Goal: Transaction & Acquisition: Purchase product/service

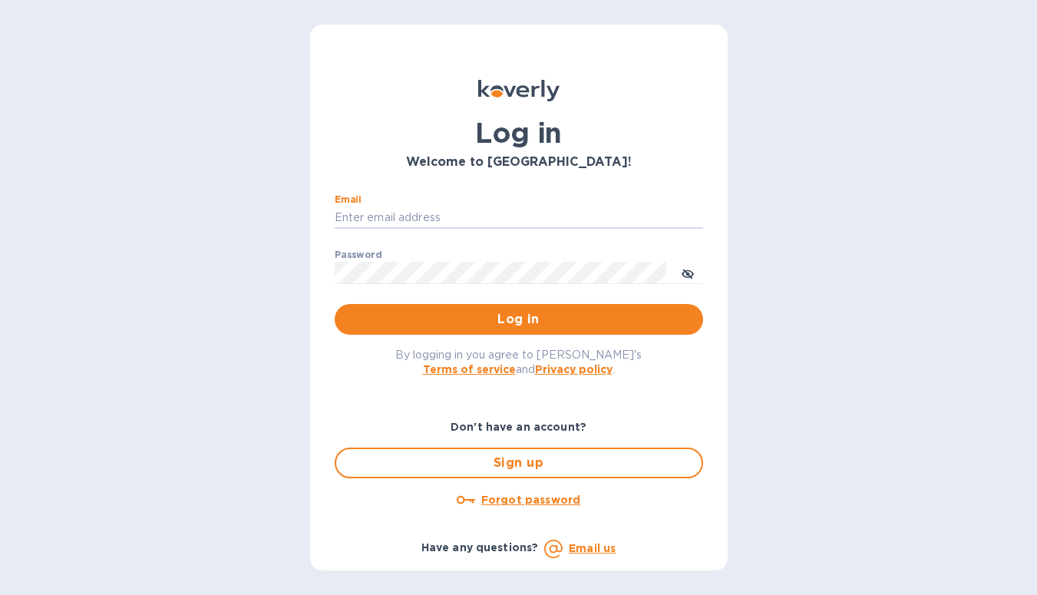
type input "[EMAIL_ADDRESS][DOMAIN_NAME]"
click at [518, 319] on button "Log in" at bounding box center [519, 319] width 368 height 31
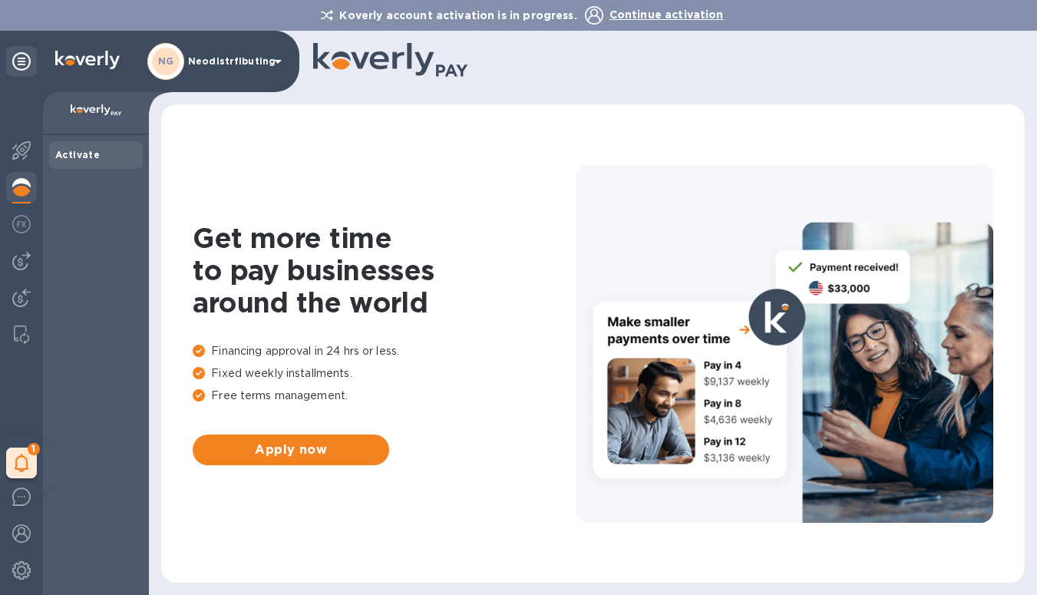
click at [621, 14] on span "Continue activation" at bounding box center [666, 14] width 114 height 12
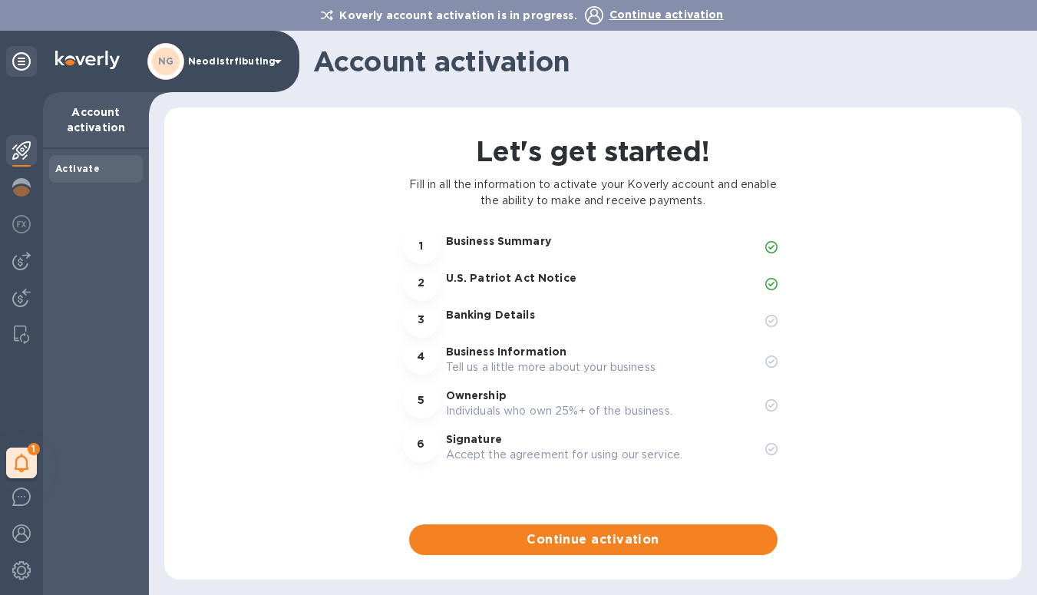
click at [226, 62] on p "Neodistrfibuting" at bounding box center [226, 61] width 77 height 11
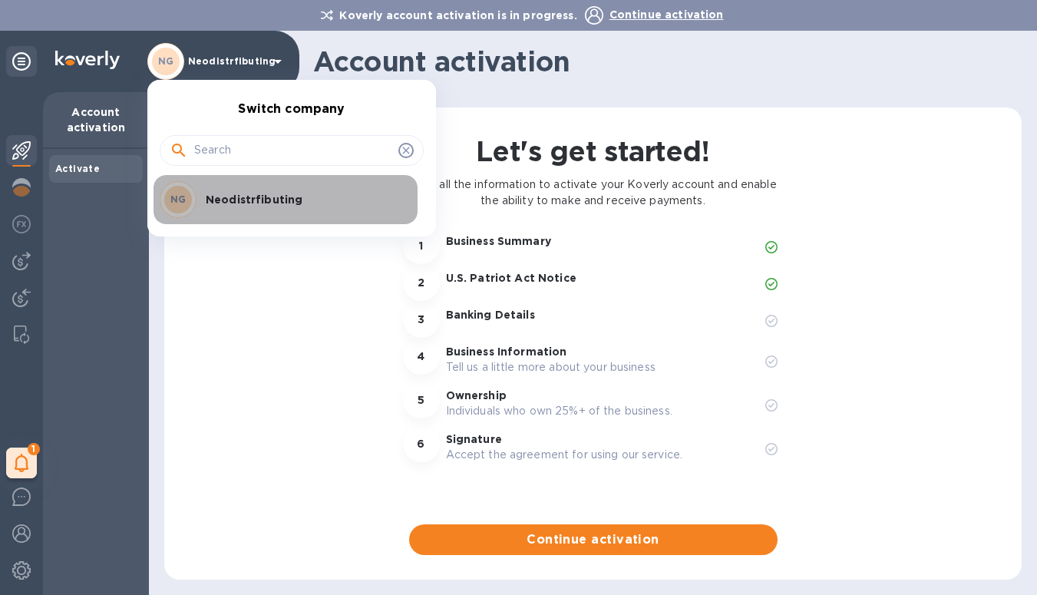
click at [230, 203] on p "Neodistrfibuting" at bounding box center [302, 199] width 193 height 15
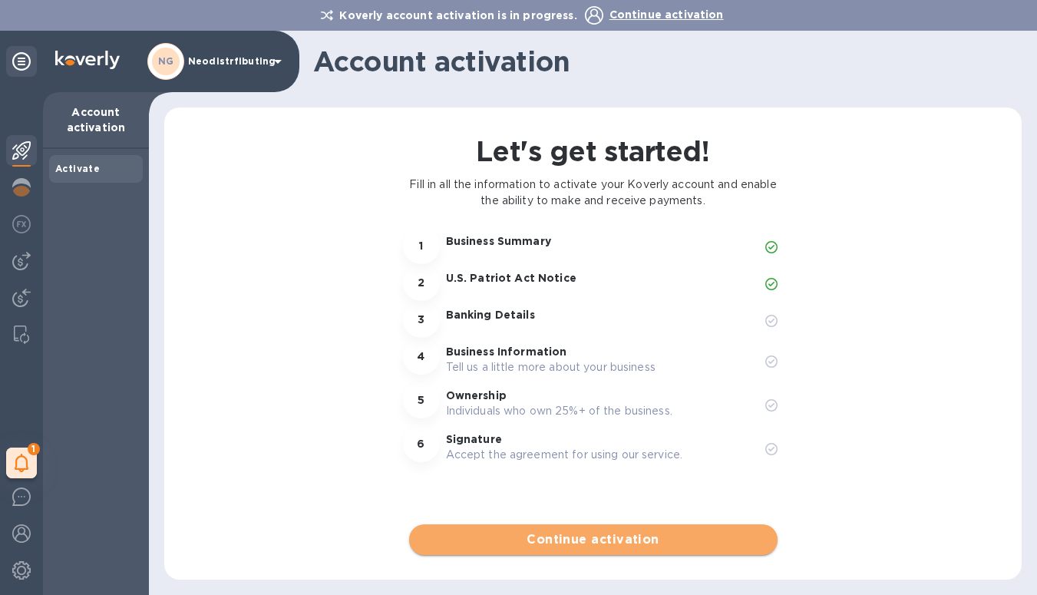
click at [530, 540] on span "Continue activation" at bounding box center [593, 539] width 344 height 18
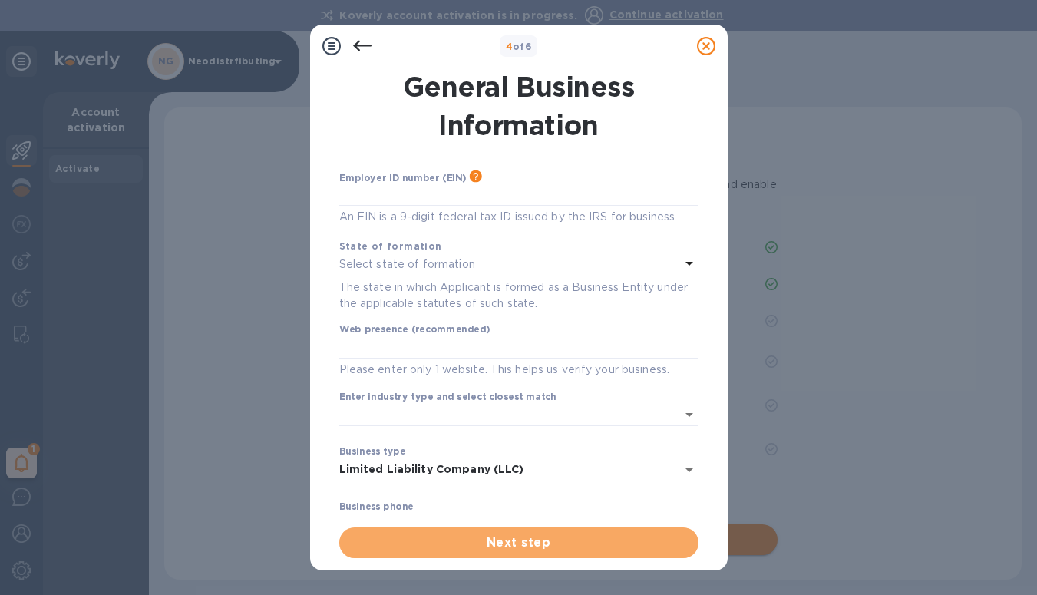
click at [530, 540] on span "Next step" at bounding box center [519, 542] width 335 height 18
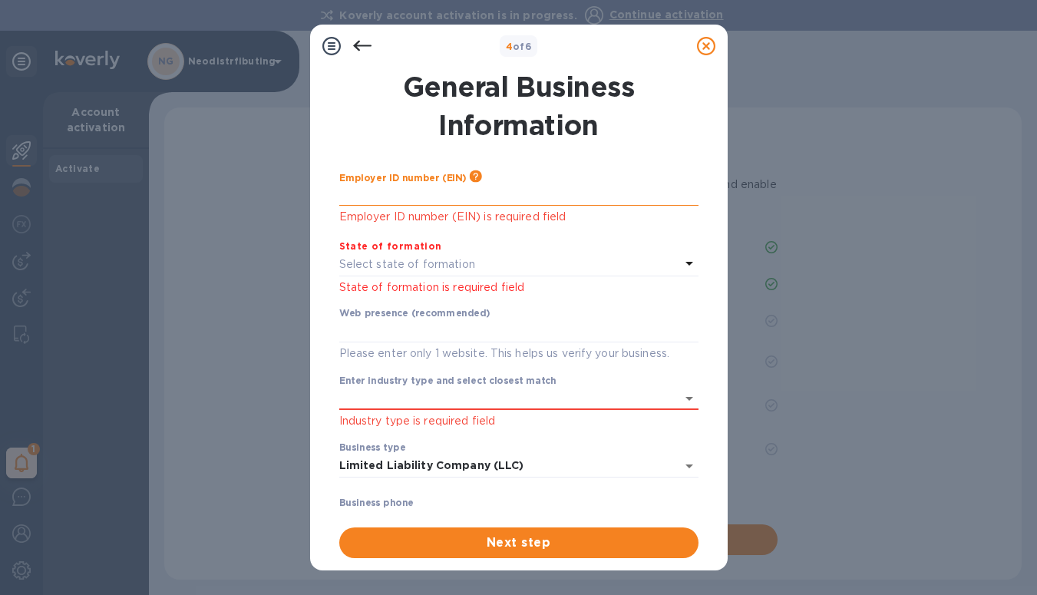
click at [373, 201] on input "text" at bounding box center [518, 194] width 359 height 23
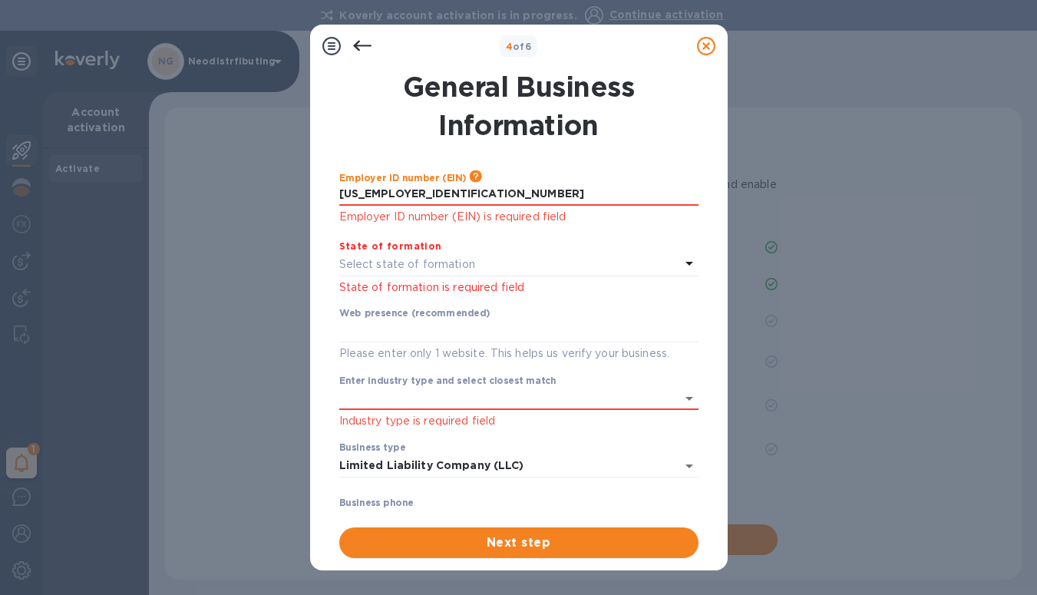
type input "***73"
click at [359, 268] on p "Select state of formation" at bounding box center [407, 264] width 136 height 16
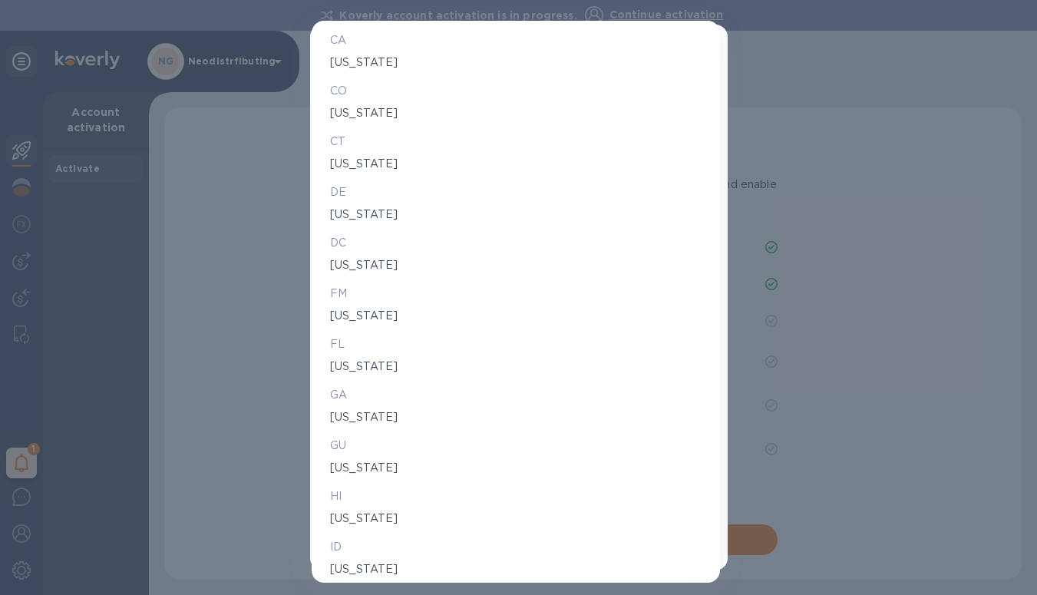
scroll to position [342, 0]
click at [339, 416] on p "[US_STATE]" at bounding box center [516, 414] width 372 height 16
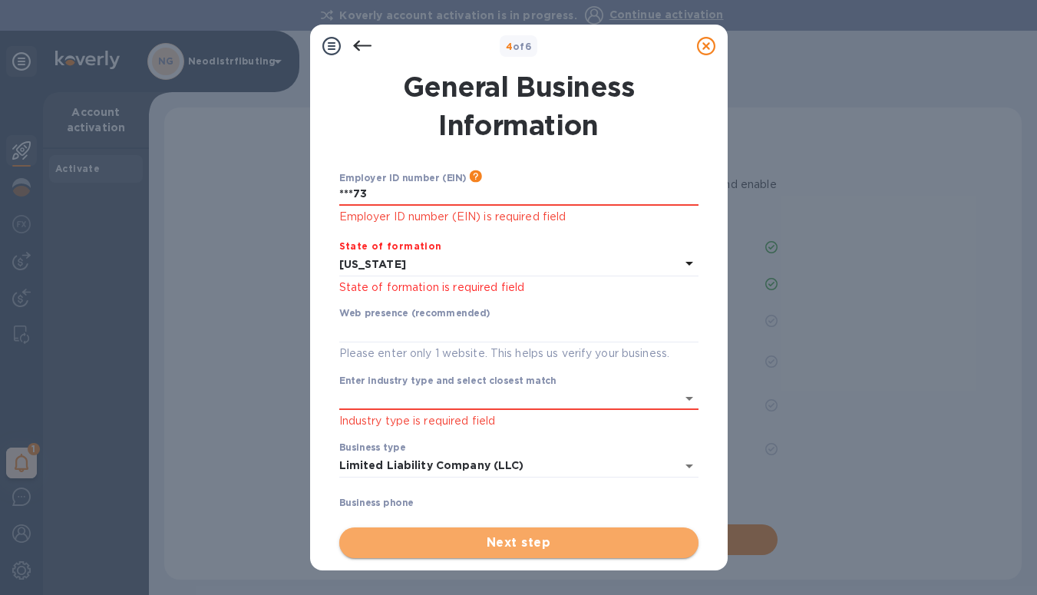
click at [448, 541] on span "Next step" at bounding box center [519, 542] width 335 height 18
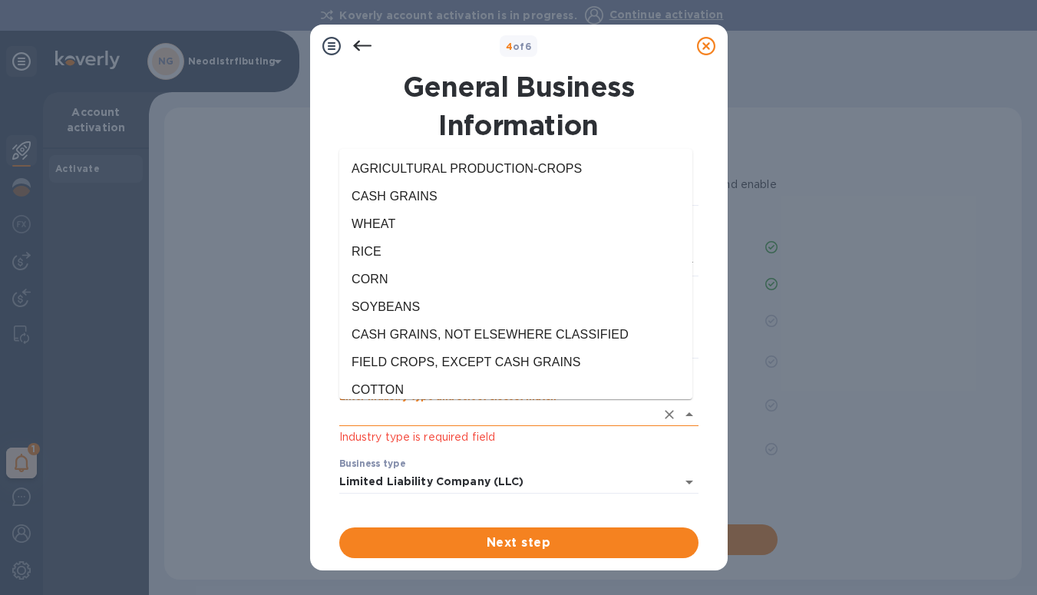
click at [387, 420] on input "Enter industry type and select closest match" at bounding box center [497, 415] width 316 height 22
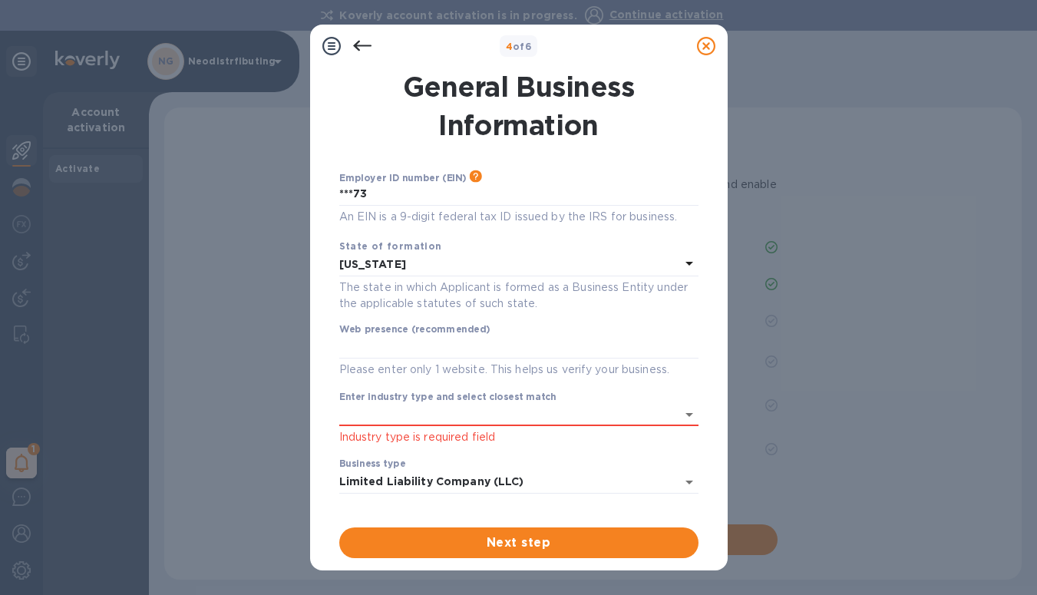
scroll to position [0, 0]
click at [359, 418] on input "Enter industry type and select closest match" at bounding box center [497, 415] width 316 height 22
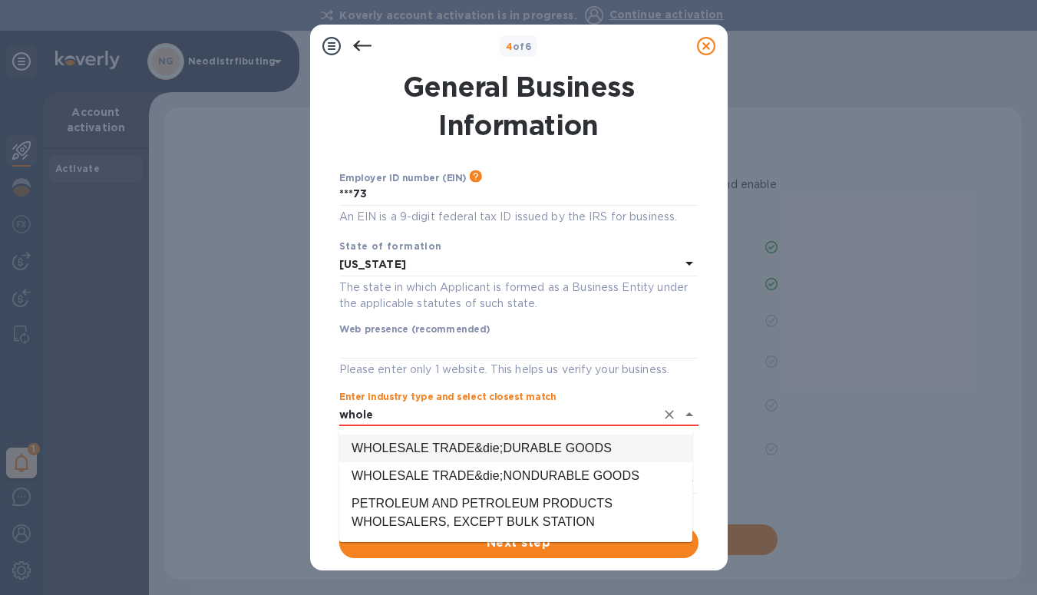
click at [401, 443] on li "WHOLESALE TRADE&die;DURABLE GOODS" at bounding box center [515, 448] width 353 height 28
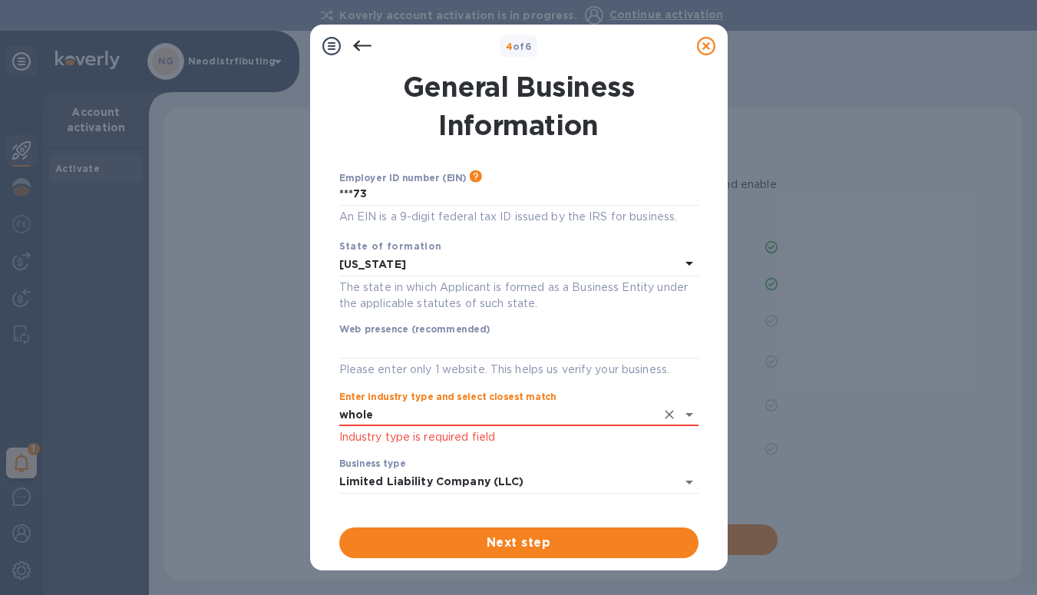
type input "WHOLESALE TRADE&die;DURABLE GOODS"
click at [494, 543] on span "Next step" at bounding box center [519, 542] width 335 height 18
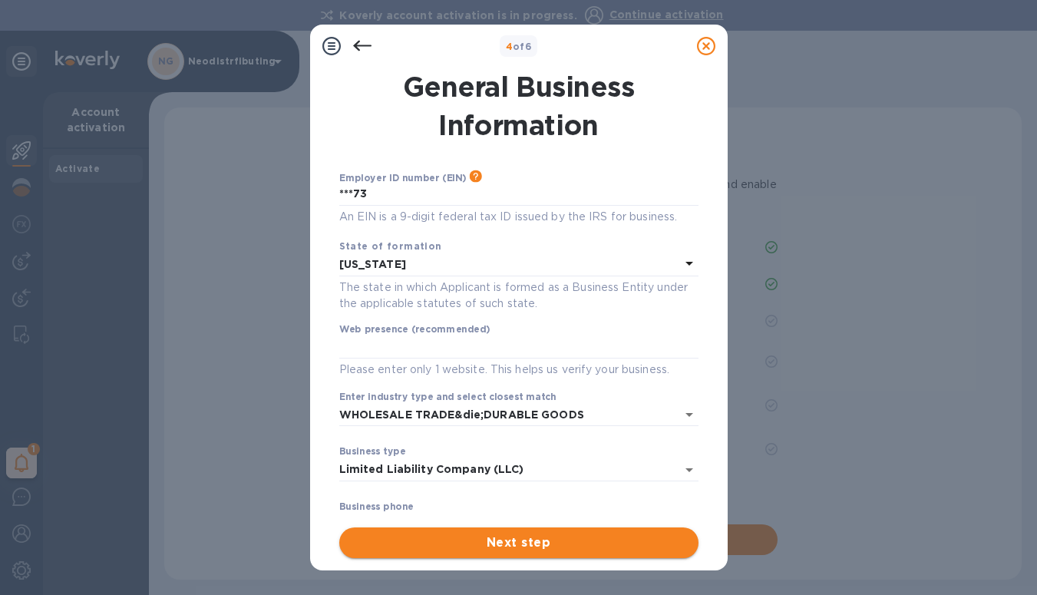
click at [494, 543] on span "Next step" at bounding box center [519, 542] width 335 height 18
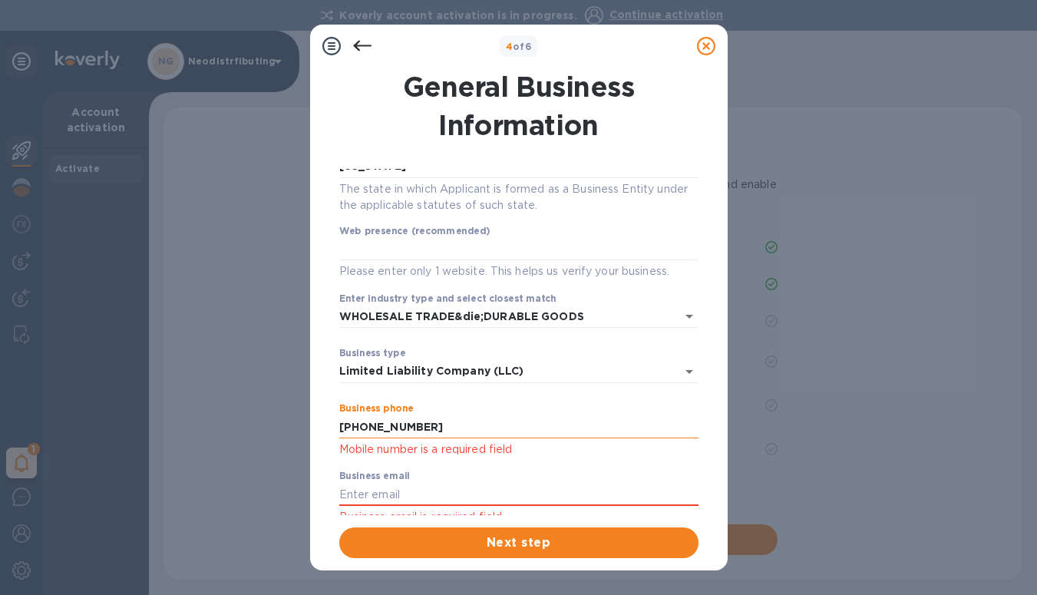
scroll to position [101, 0]
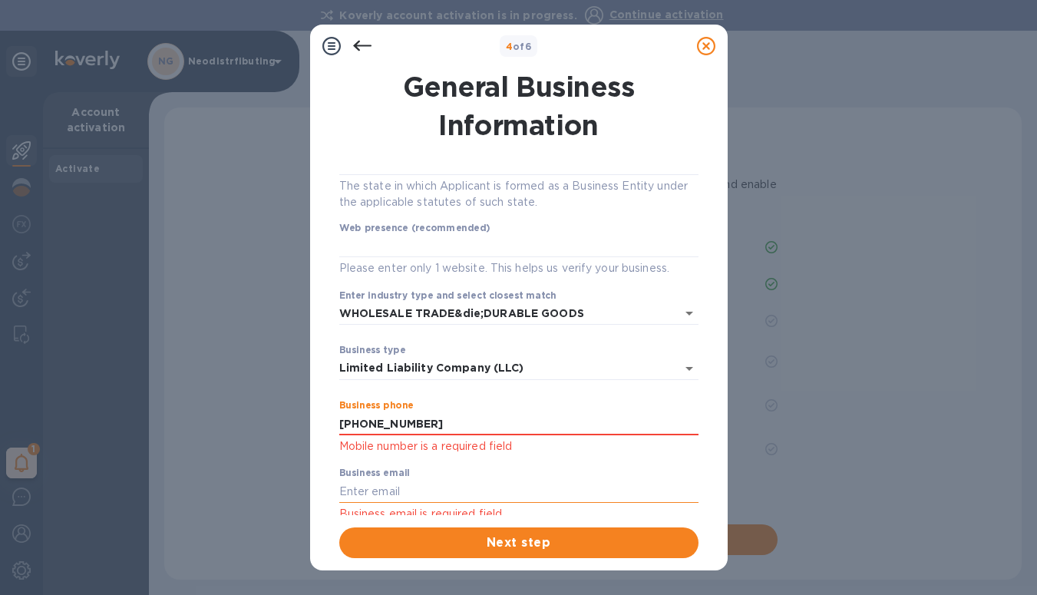
type input "[PHONE_NUMBER]"
type input "[EMAIL_ADDRESS][DOMAIN_NAME]"
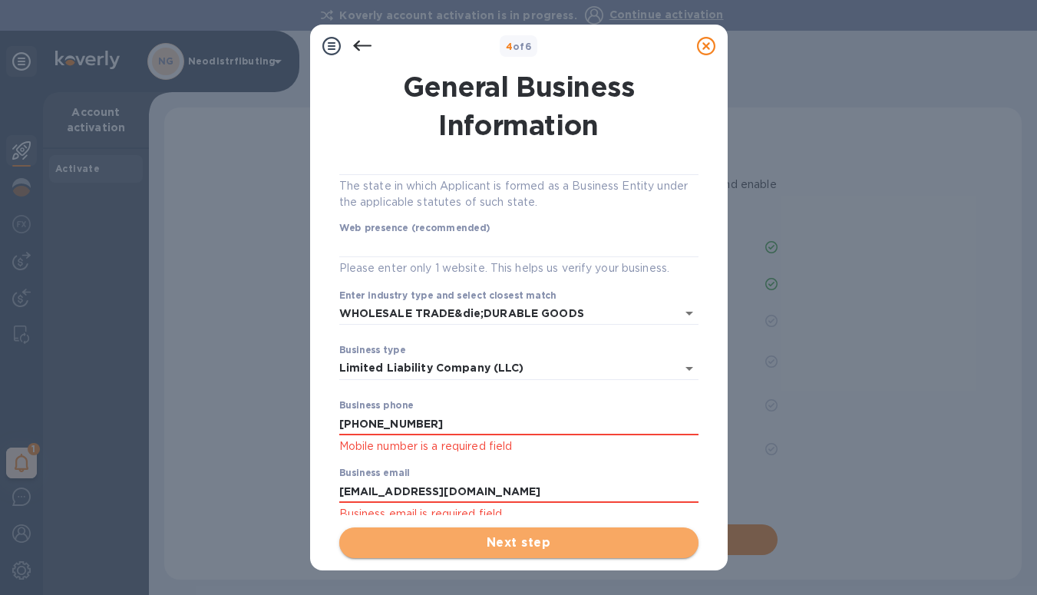
click at [464, 544] on span "Next step" at bounding box center [519, 542] width 335 height 18
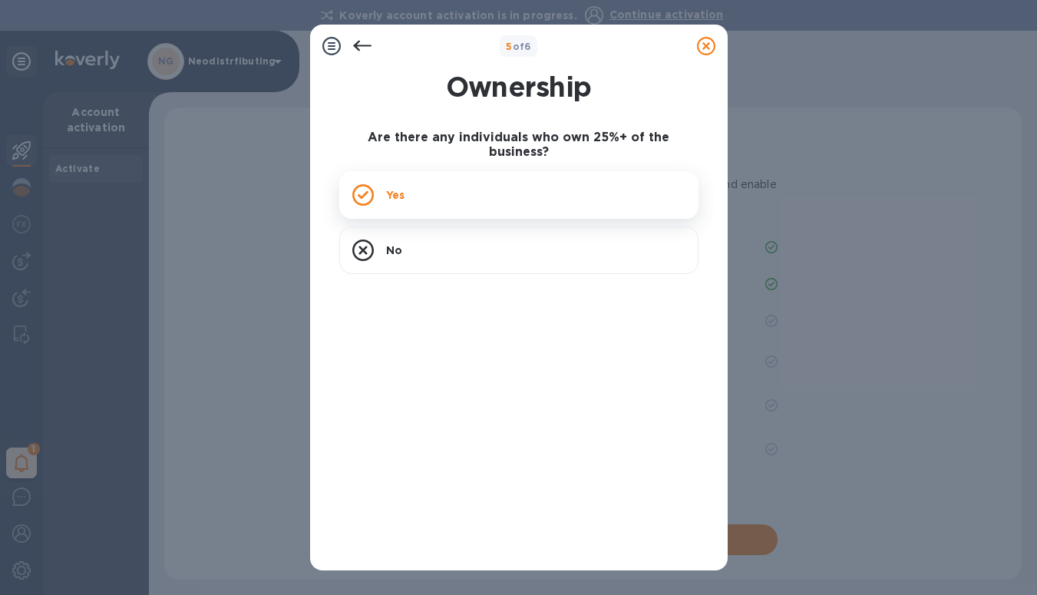
click at [360, 191] on icon at bounding box center [363, 195] width 11 height 8
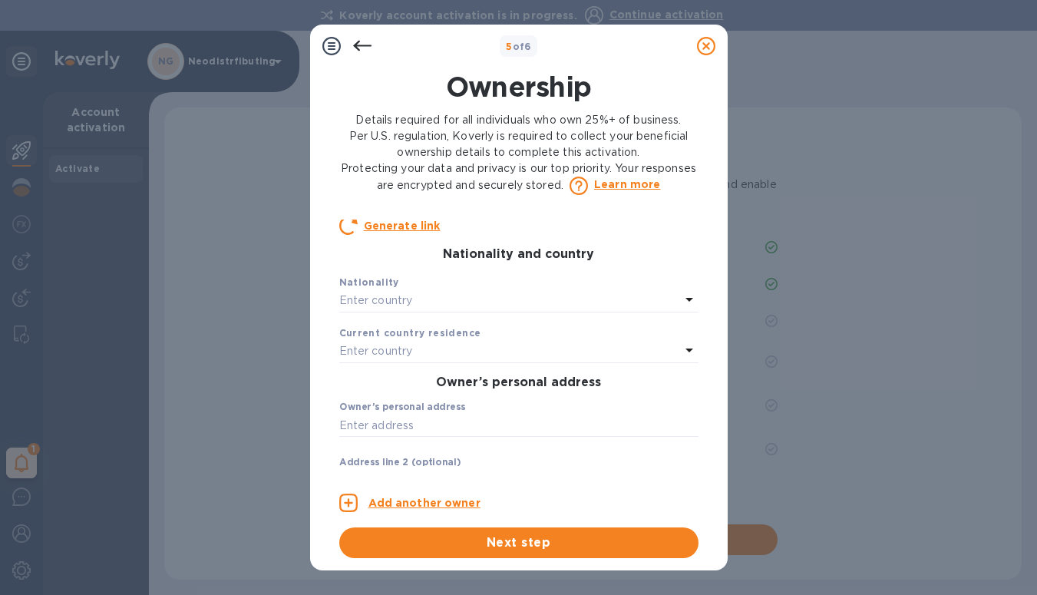
scroll to position [310, 0]
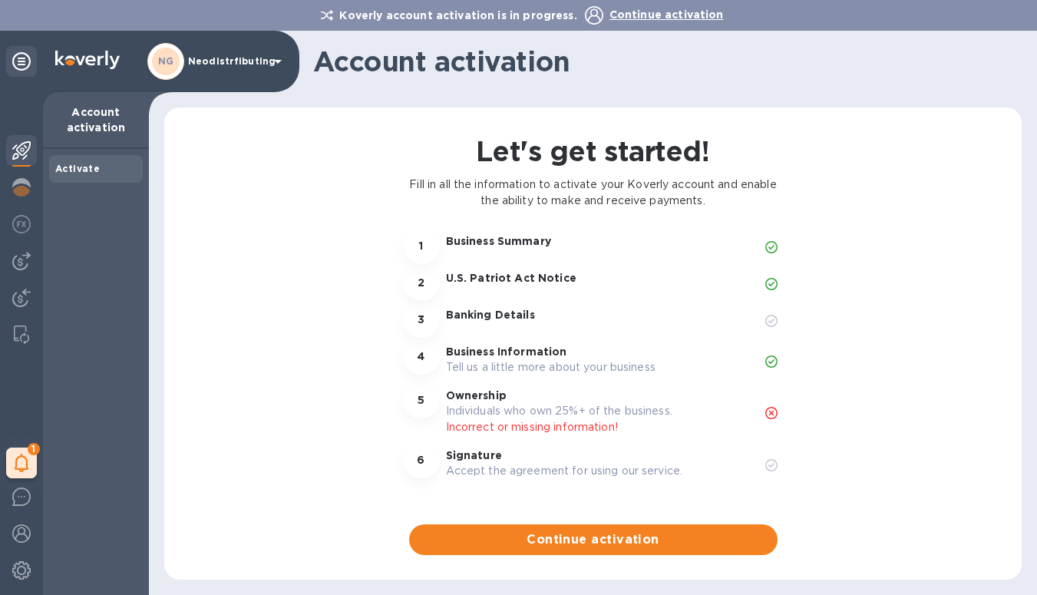
click at [277, 59] on icon at bounding box center [278, 61] width 18 height 18
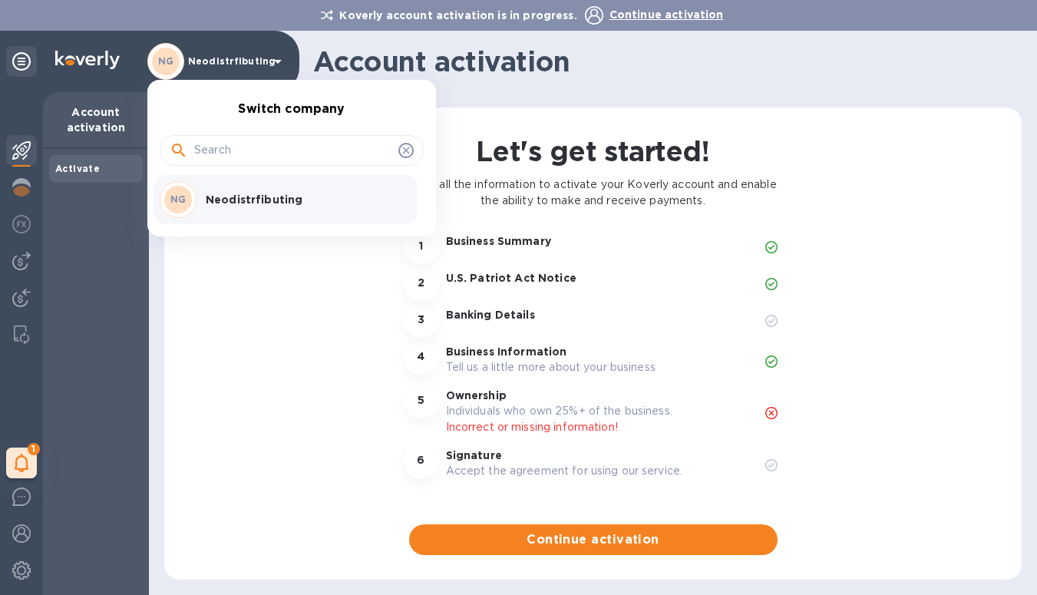
click at [170, 72] on div at bounding box center [518, 297] width 1037 height 595
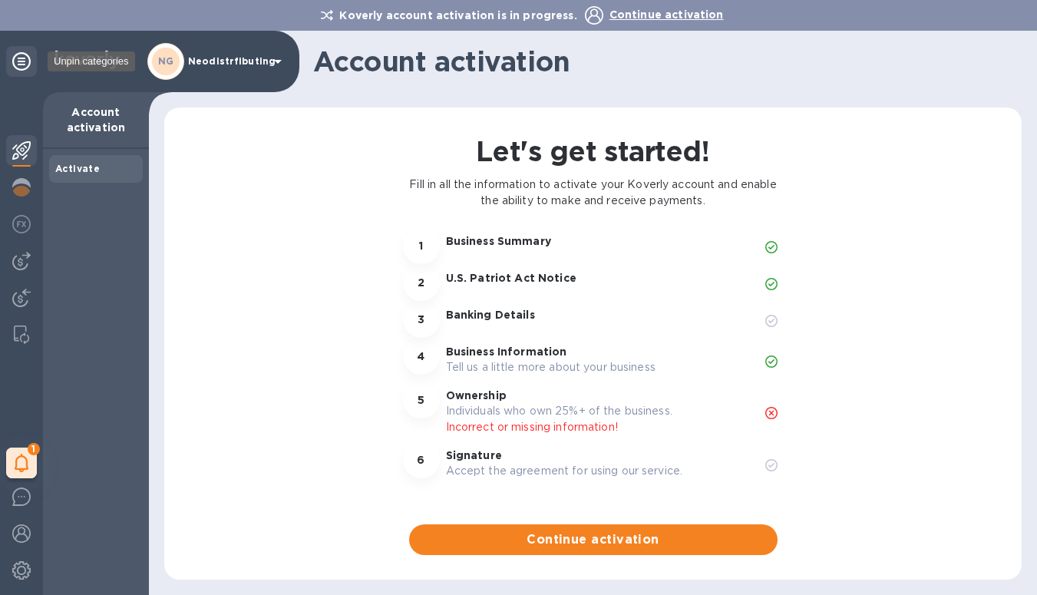
scroll to position [0, 1]
click at [280, 61] on icon at bounding box center [278, 61] width 18 height 18
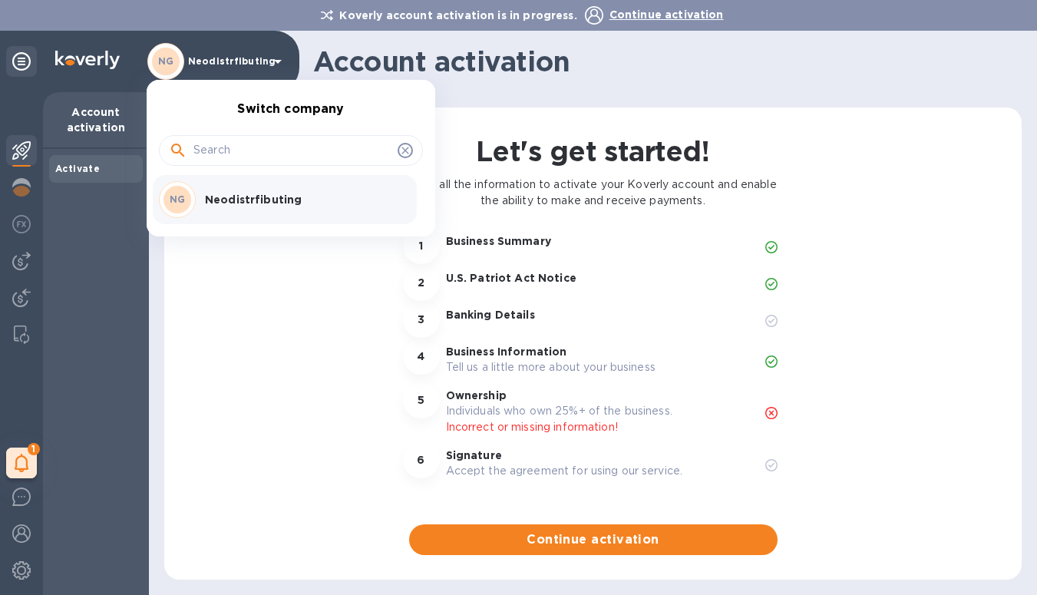
scroll to position [0, 0]
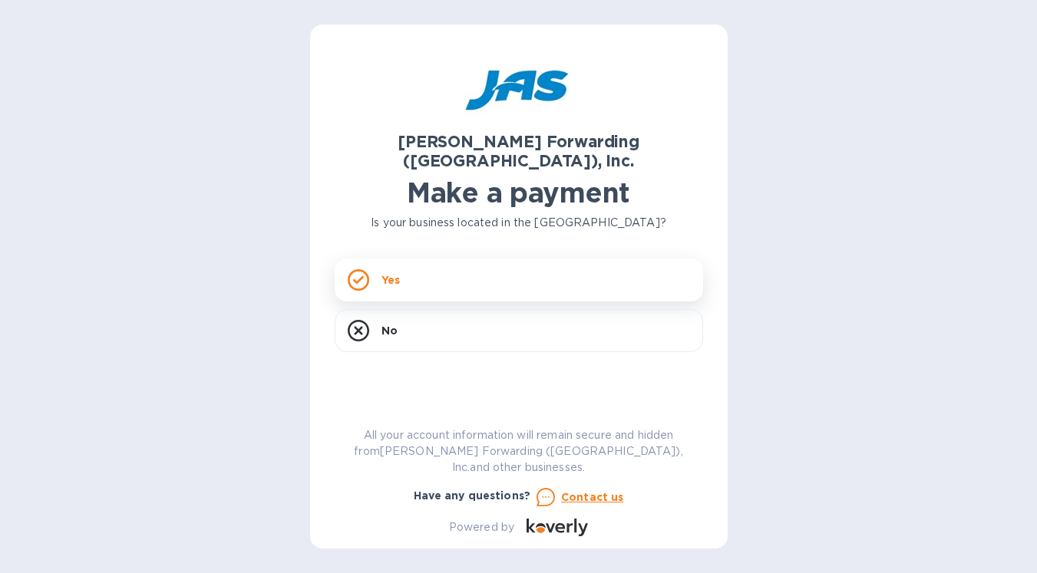
click at [392, 273] on p "Yes" at bounding box center [391, 280] width 18 height 15
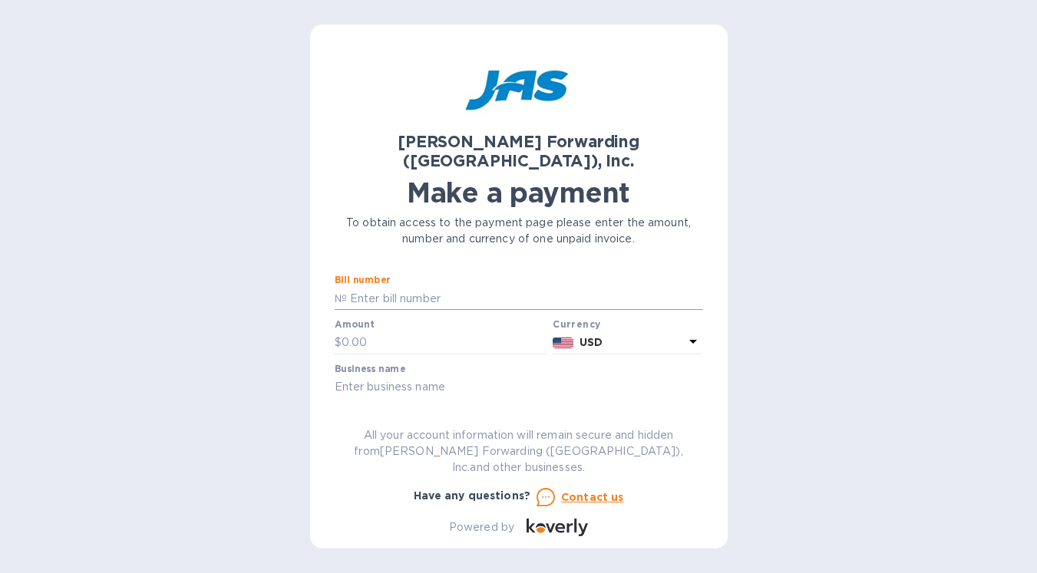
paste input "ATL503336169"
type input "ATL503336169"
drag, startPoint x: 369, startPoint y: 327, endPoint x: 325, endPoint y: 329, distance: 44.6
click at [296, 322] on div "JAS Forwarding (USA), Inc. Make a payment To obtain access to the payment page …" at bounding box center [518, 286] width 1037 height 573
drag, startPoint x: 375, startPoint y: 327, endPoint x: 303, endPoint y: 325, distance: 71.4
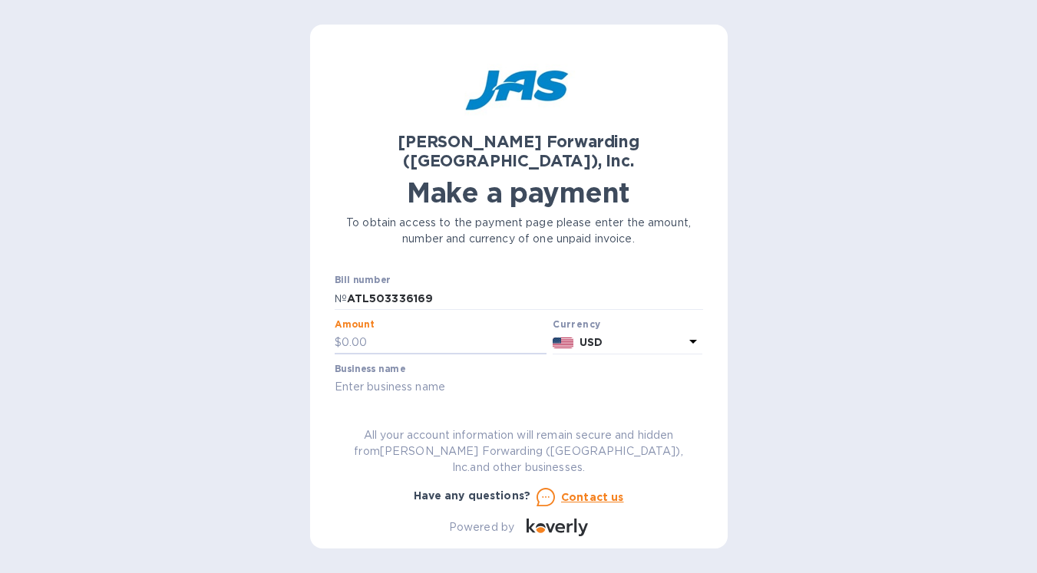
click at [307, 325] on div "JAS Forwarding (USA), Inc. Make a payment To obtain access to the payment page …" at bounding box center [518, 286] width 1037 height 573
type input "150"
type input "Neodistributing"
click at [354, 419] on input "text" at bounding box center [519, 430] width 368 height 23
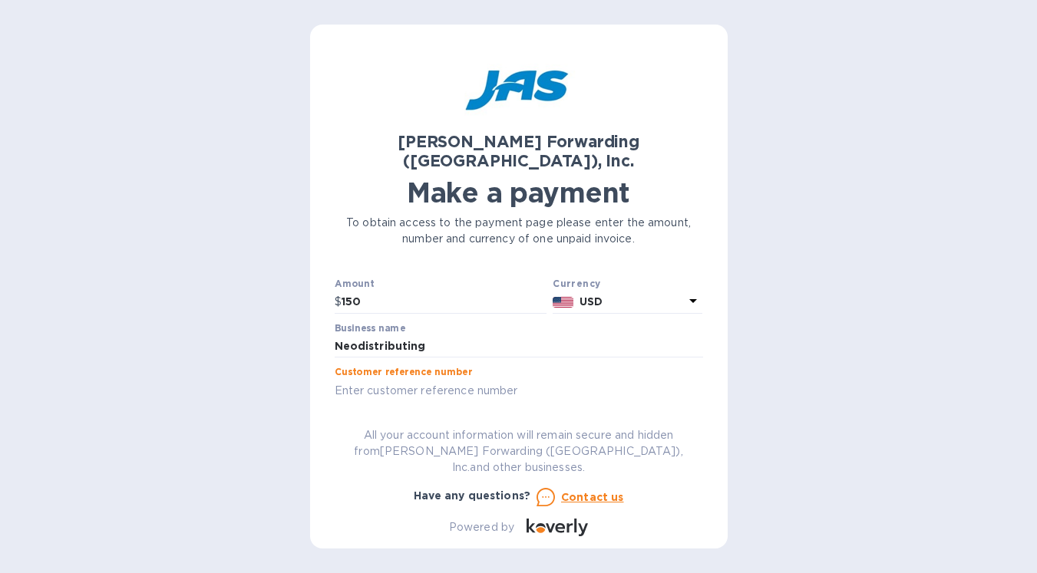
scroll to position [84, 0]
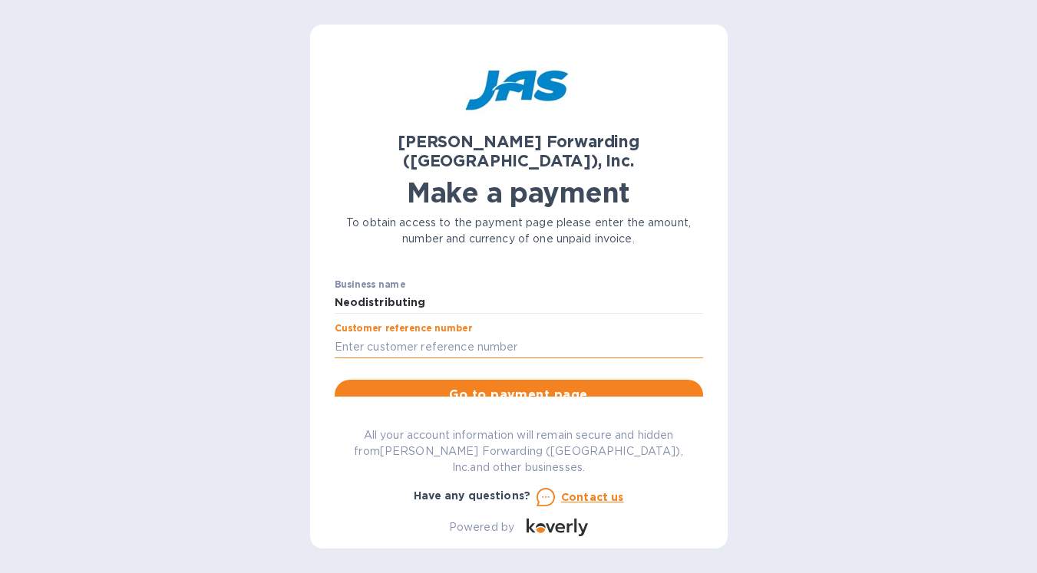
click at [344, 335] on input "text" at bounding box center [519, 346] width 368 height 23
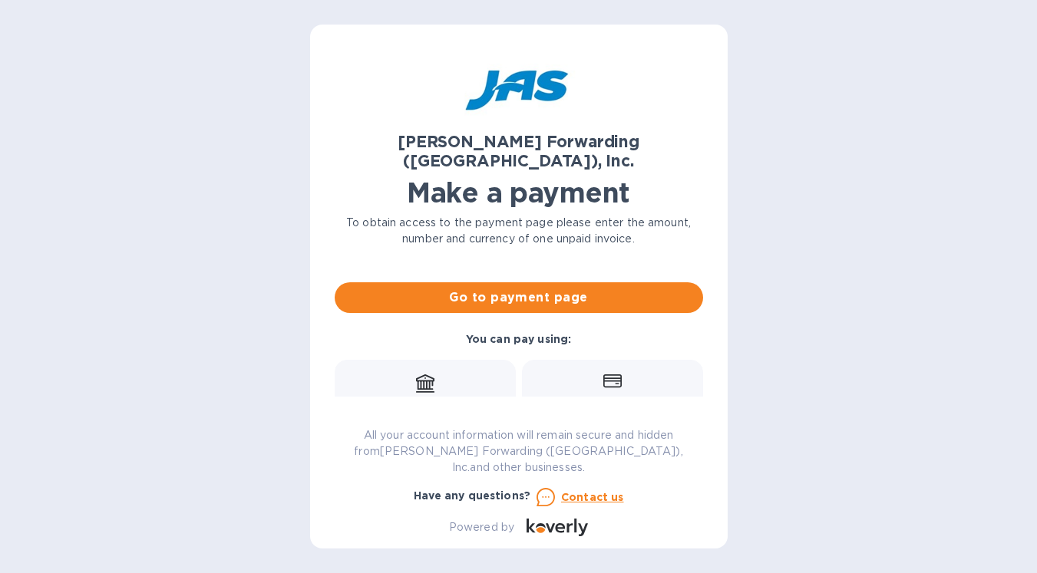
scroll to position [210, 0]
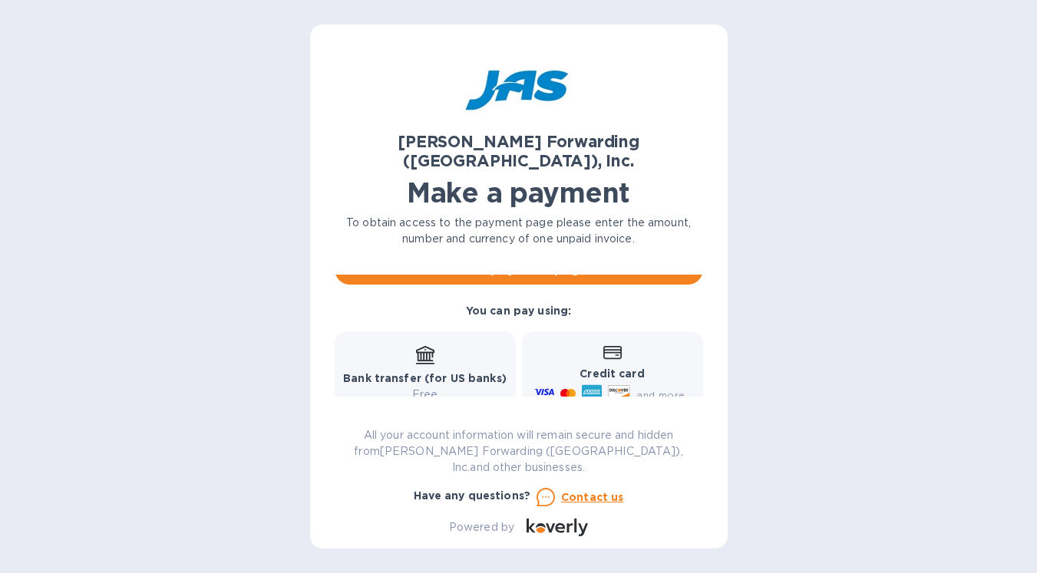
type input "NEODISUXN"
click at [427, 387] on p "Free" at bounding box center [425, 395] width 164 height 16
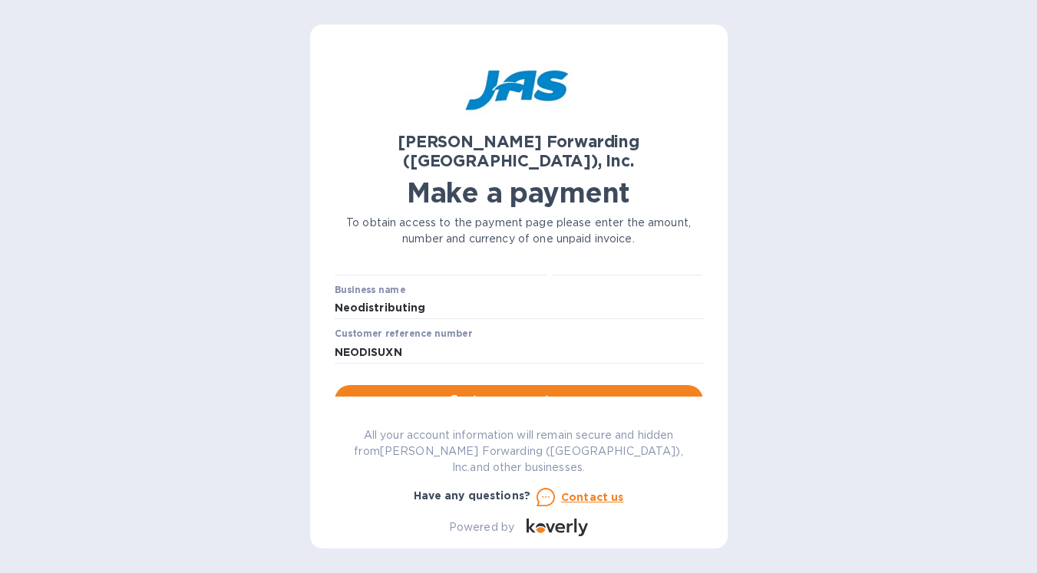
scroll to position [107, 0]
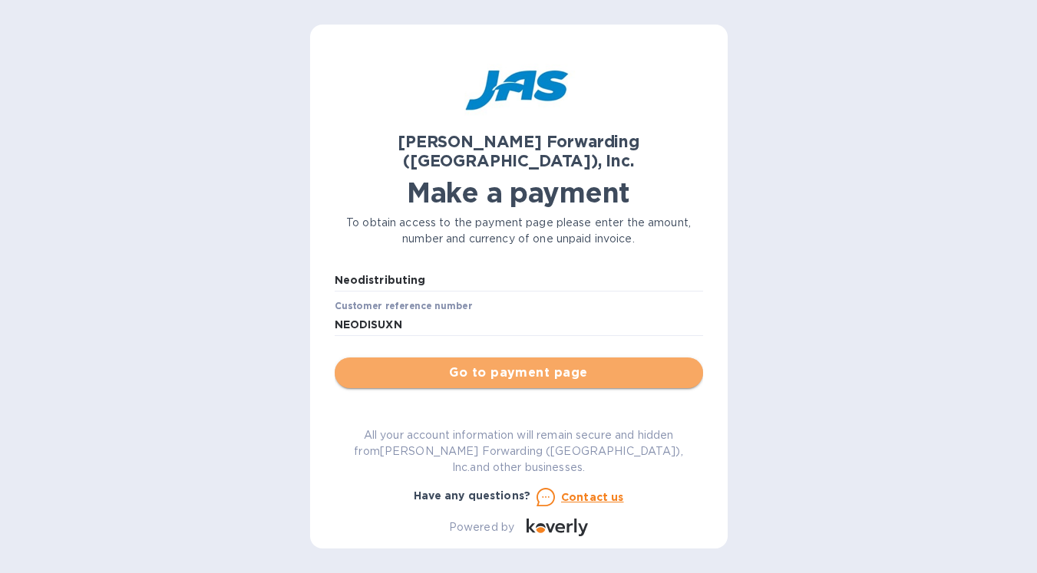
click at [533, 364] on span "Go to payment page" at bounding box center [519, 373] width 344 height 18
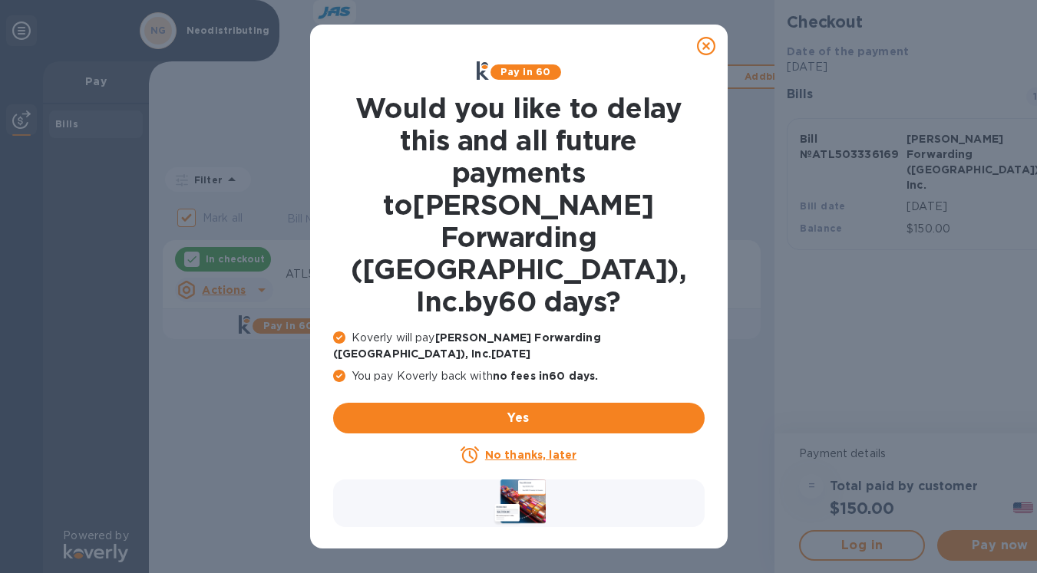
click at [537, 449] on u "No thanks, later" at bounding box center [530, 455] width 91 height 12
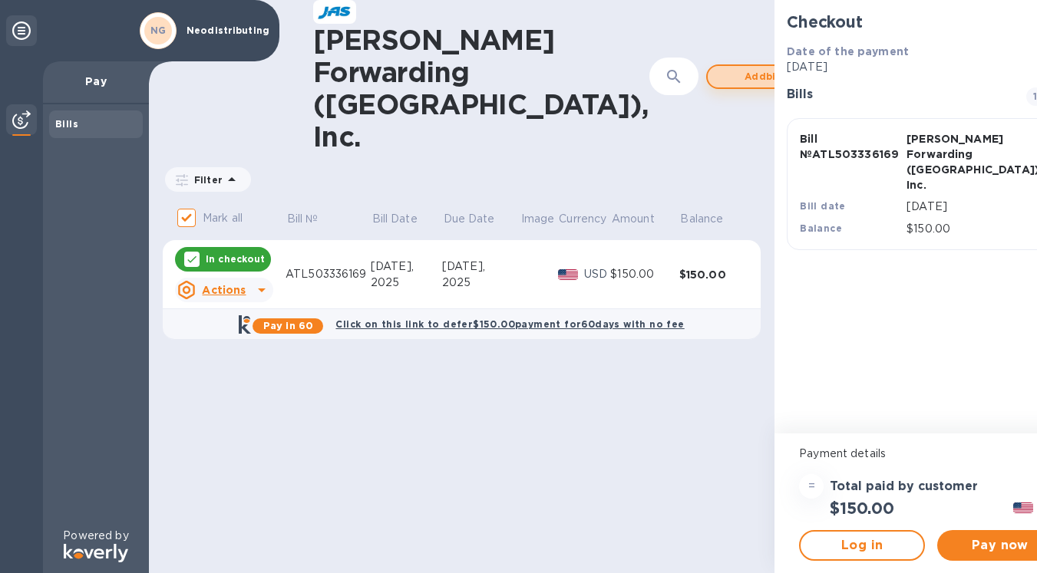
click at [720, 68] on span "Add bill" at bounding box center [764, 77] width 88 height 18
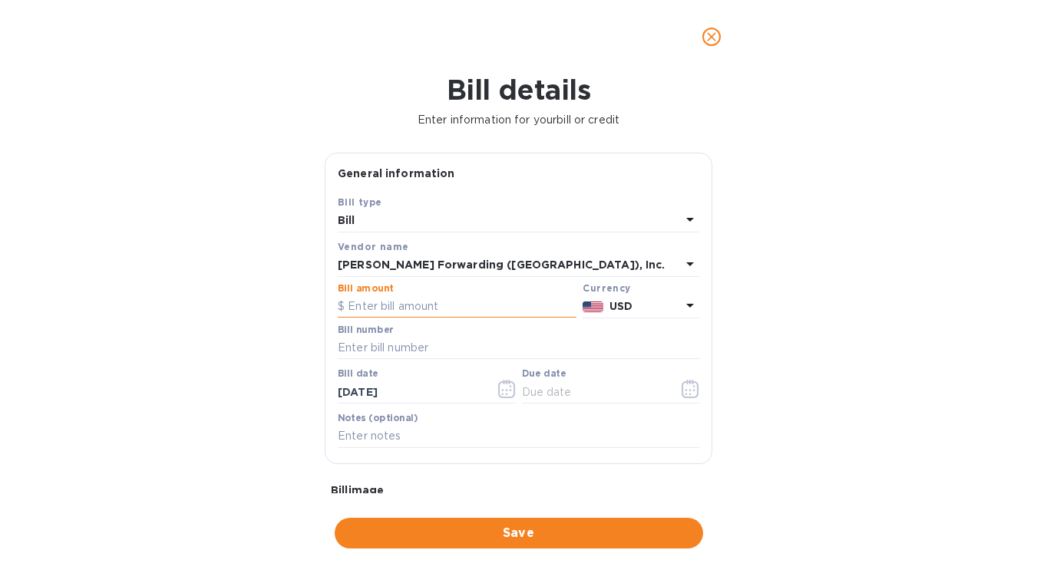
click at [354, 306] on input "text" at bounding box center [457, 307] width 239 height 23
type input "11,134.19"
click at [686, 218] on icon at bounding box center [690, 220] width 8 height 4
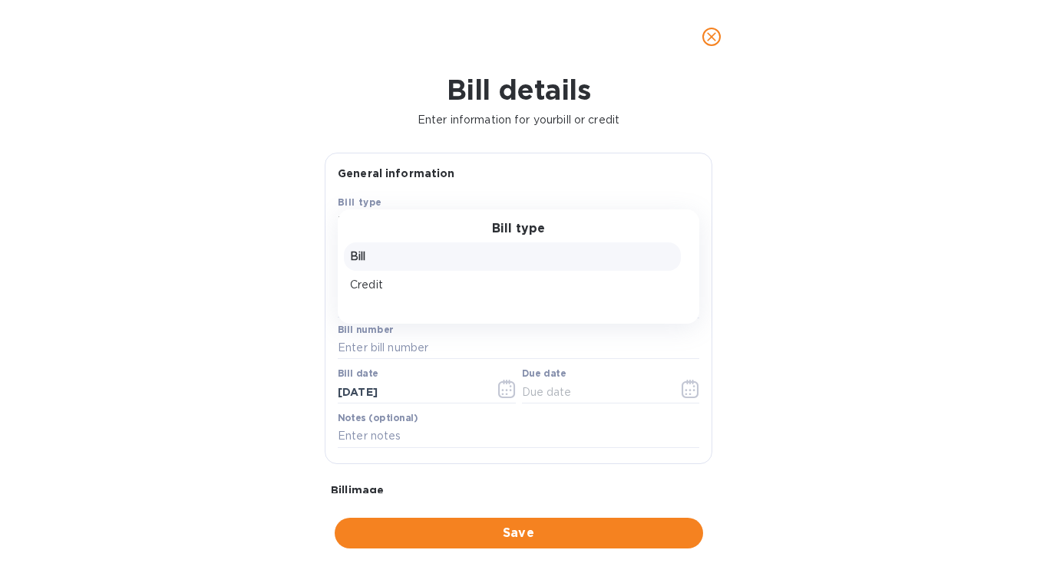
click at [682, 217] on div "Bill type Bill Credit" at bounding box center [519, 267] width 362 height 114
click at [498, 227] on h3 "Bill type" at bounding box center [518, 229] width 53 height 15
click at [352, 256] on p "Bill" at bounding box center [512, 257] width 325 height 16
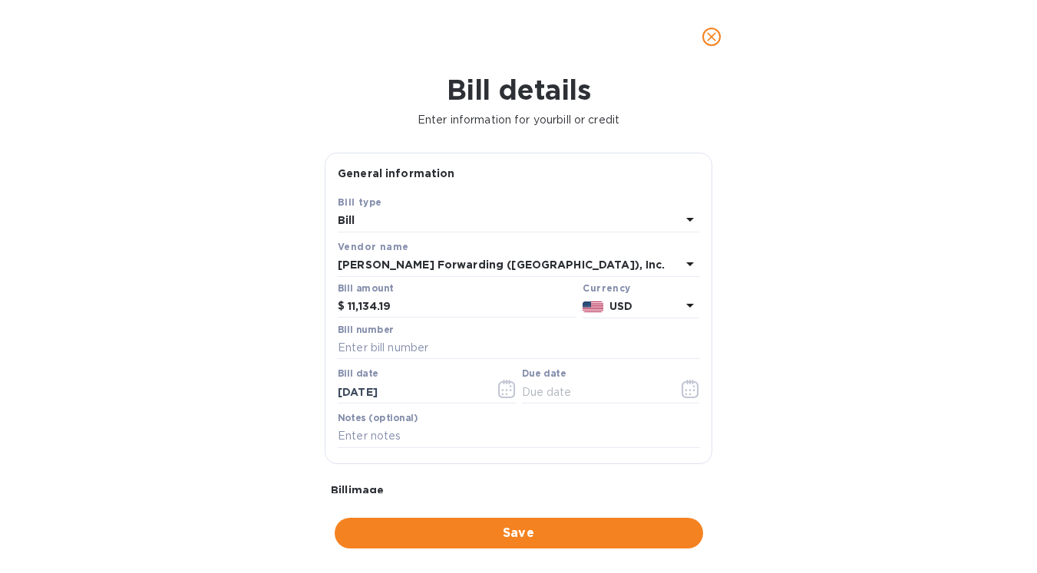
click at [337, 342] on div "Bill number" at bounding box center [519, 344] width 368 height 45
paste input "ATL503336169"
type input "ATL503336169"
click at [491, 524] on span "Save" at bounding box center [519, 533] width 344 height 18
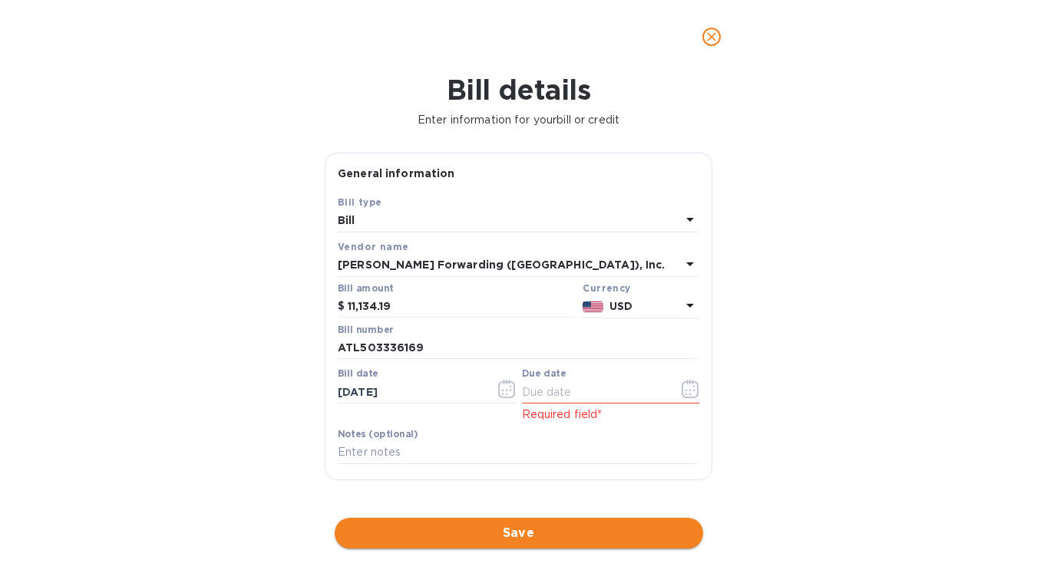
scroll to position [1, 0]
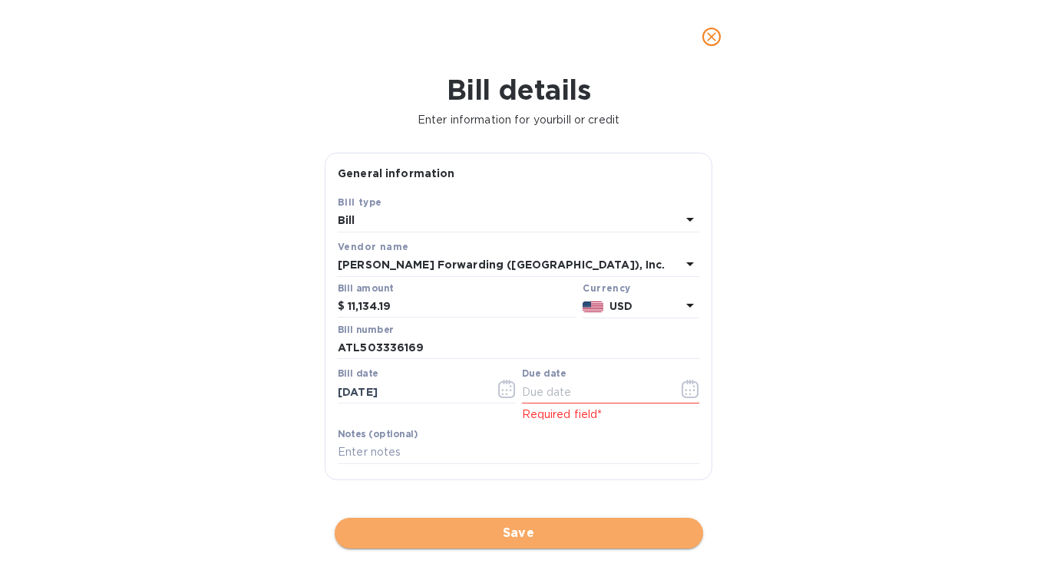
click at [527, 524] on span "Save" at bounding box center [519, 533] width 344 height 18
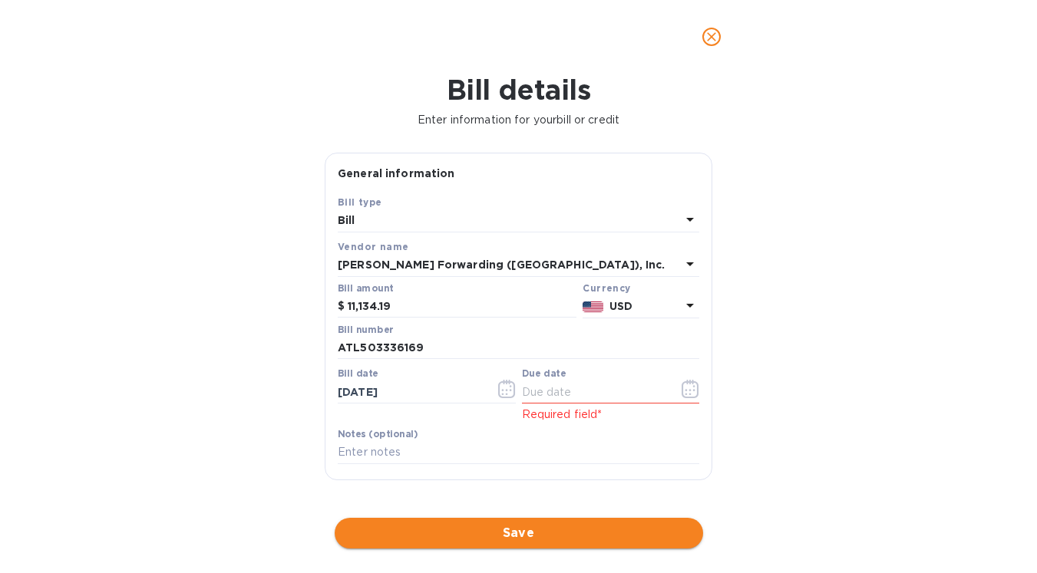
scroll to position [0, 0]
drag, startPoint x: 703, startPoint y: 347, endPoint x: 706, endPoint y: 411, distance: 64.6
click at [676, 438] on div "General information Save Bill type Bill Vendor name JAS Forwarding (USA), Inc. …" at bounding box center [519, 317] width 388 height 328
drag, startPoint x: 752, startPoint y: 394, endPoint x: 745, endPoint y: 399, distance: 9.4
click at [748, 395] on div "Bill details Enter information for your bill or credit General information Save…" at bounding box center [518, 324] width 1037 height 500
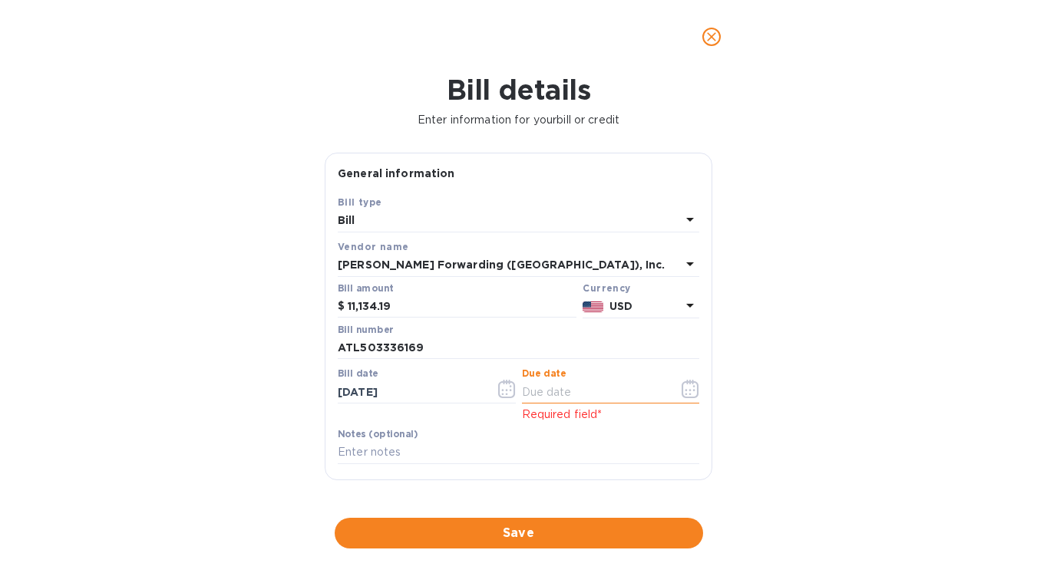
click at [603, 395] on input "text" at bounding box center [594, 392] width 145 height 23
click at [682, 391] on icon "button" at bounding box center [691, 389] width 18 height 18
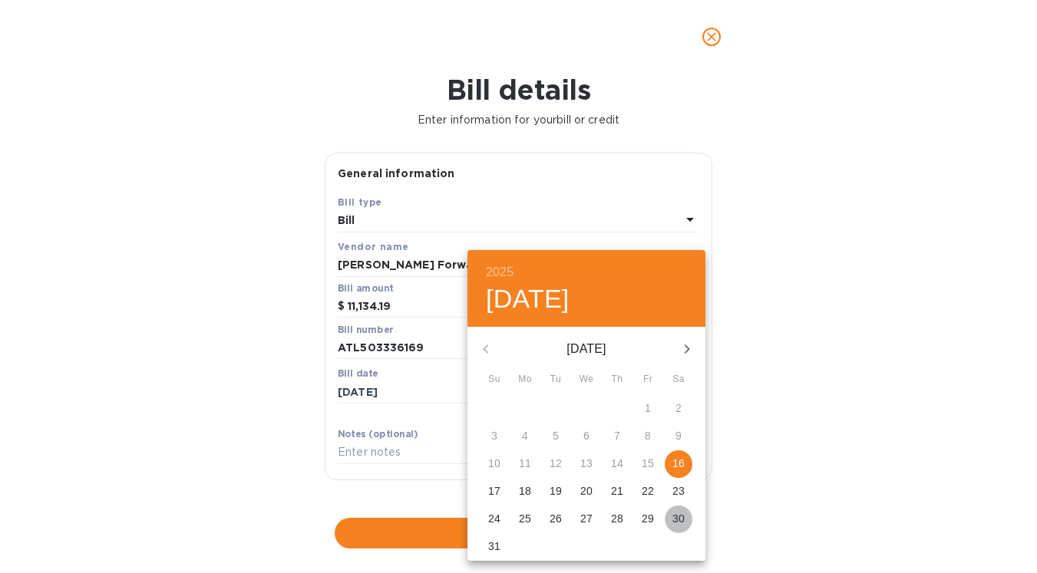
click at [678, 521] on p "30" at bounding box center [678, 518] width 12 height 15
type input "08/30/2025"
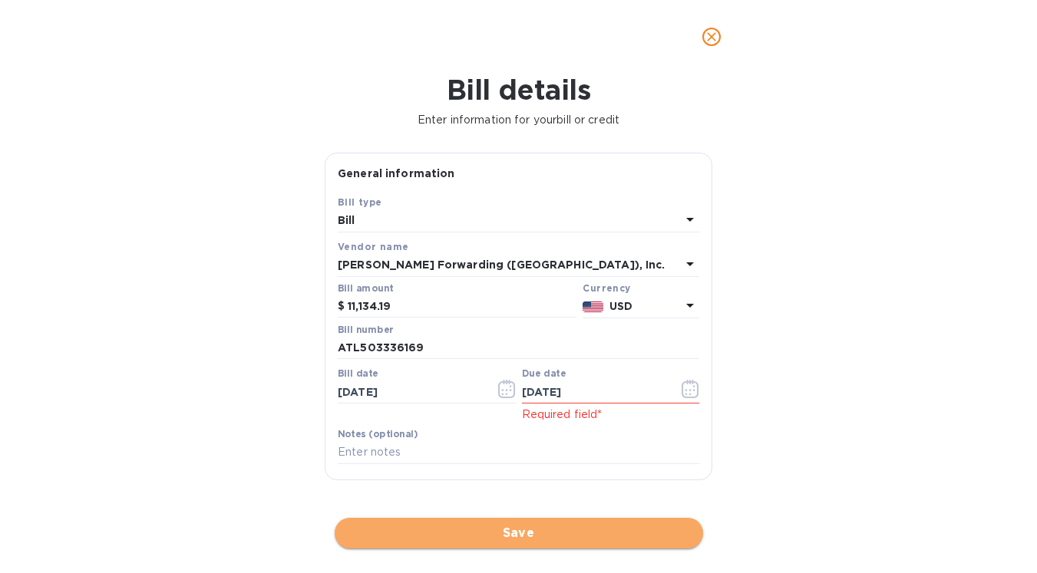
click at [598, 530] on span "Save" at bounding box center [519, 533] width 344 height 18
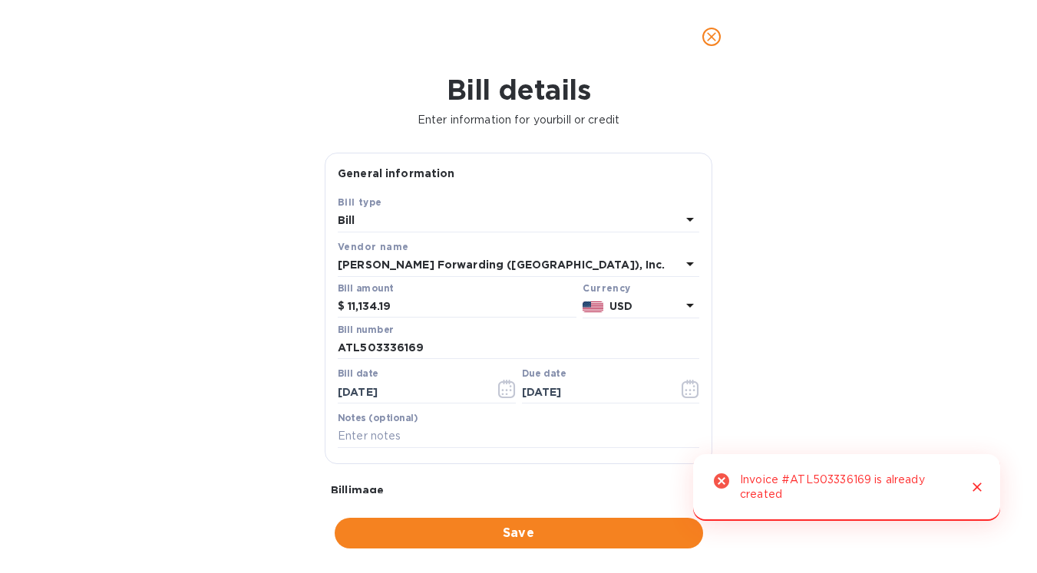
click at [761, 497] on div "Invoice #ATL503336169 is already created" at bounding box center [847, 488] width 215 height 42
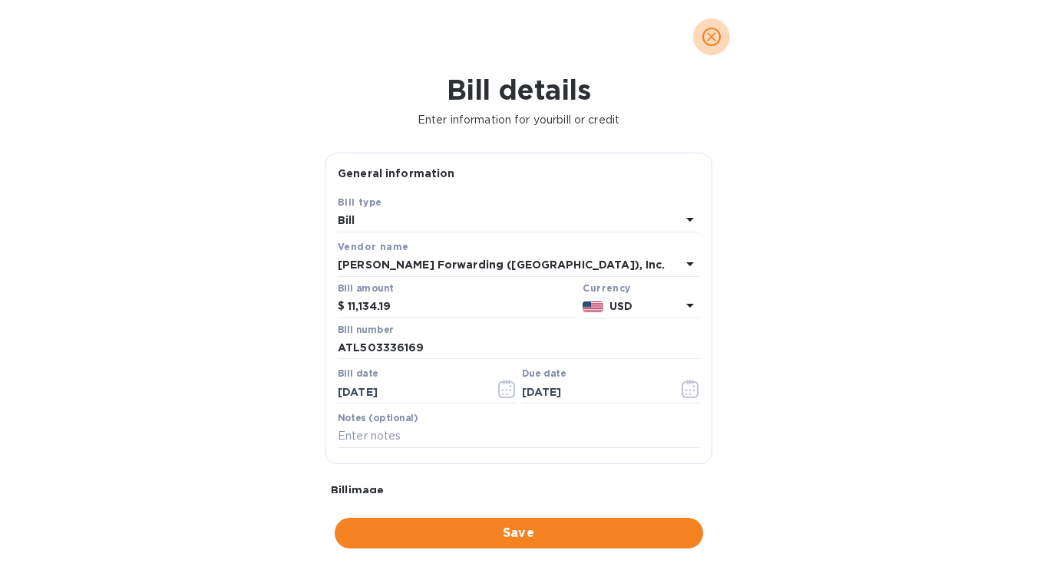
click at [709, 38] on icon "close" at bounding box center [711, 36] width 15 height 15
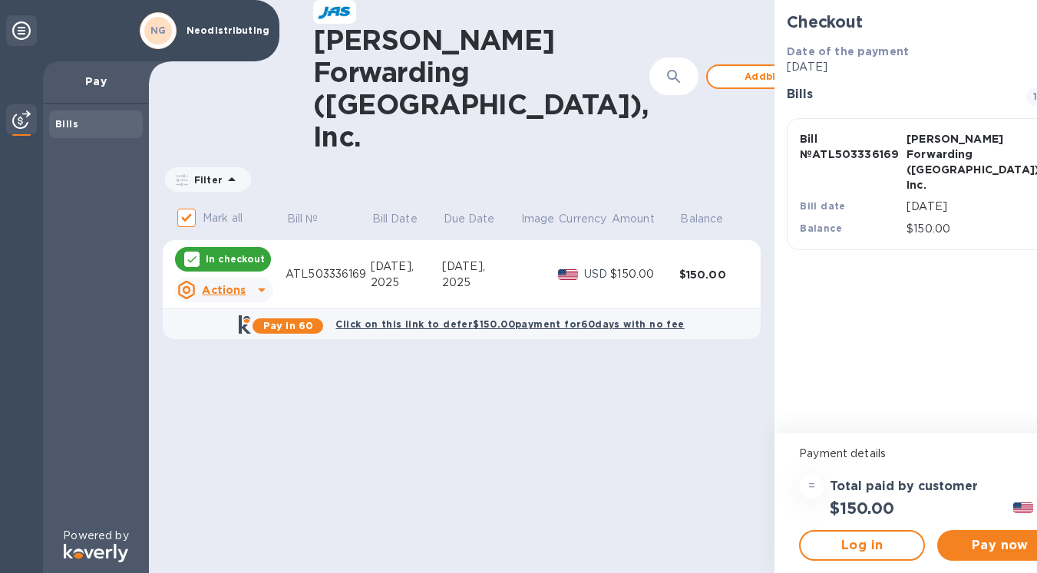
click at [256, 281] on icon at bounding box center [262, 290] width 18 height 18
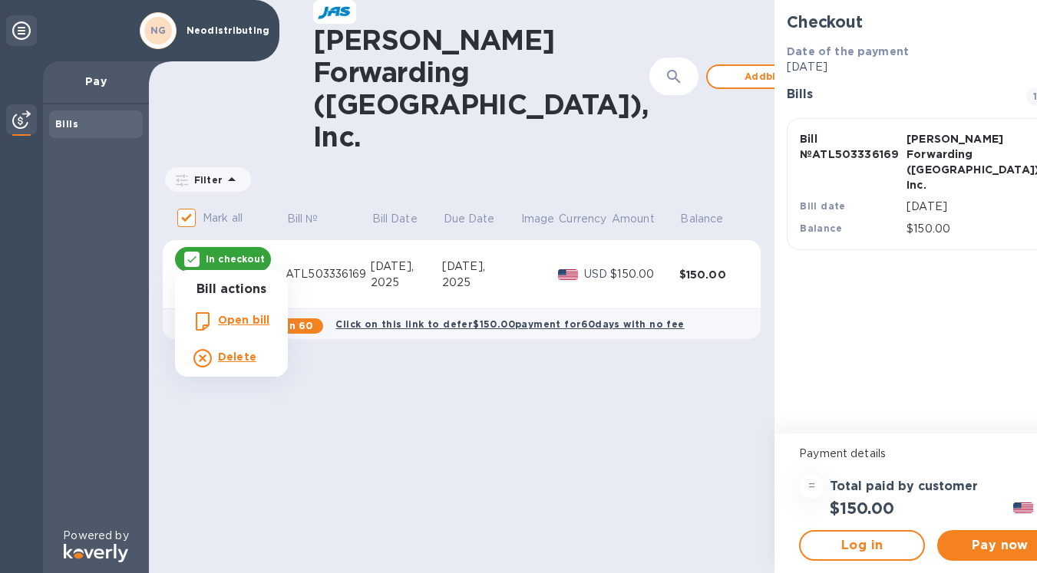
click at [232, 321] on b "Open bill" at bounding box center [243, 320] width 51 height 12
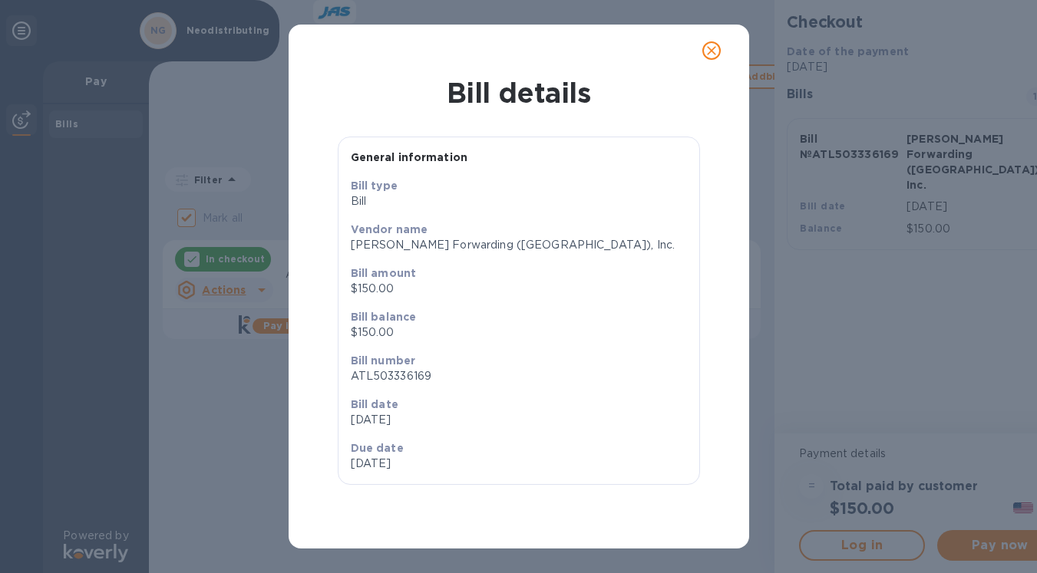
click at [374, 285] on p "$150.00" at bounding box center [519, 289] width 336 height 16
click at [384, 288] on p "$150.00" at bounding box center [519, 289] width 336 height 16
drag, startPoint x: 390, startPoint y: 289, endPoint x: 339, endPoint y: 288, distance: 51.4
click at [339, 288] on div "Bill type Bill Vendor name JAS Forwarding (USA), Inc. Bill amount $150.00 Bill …" at bounding box center [519, 331] width 361 height 306
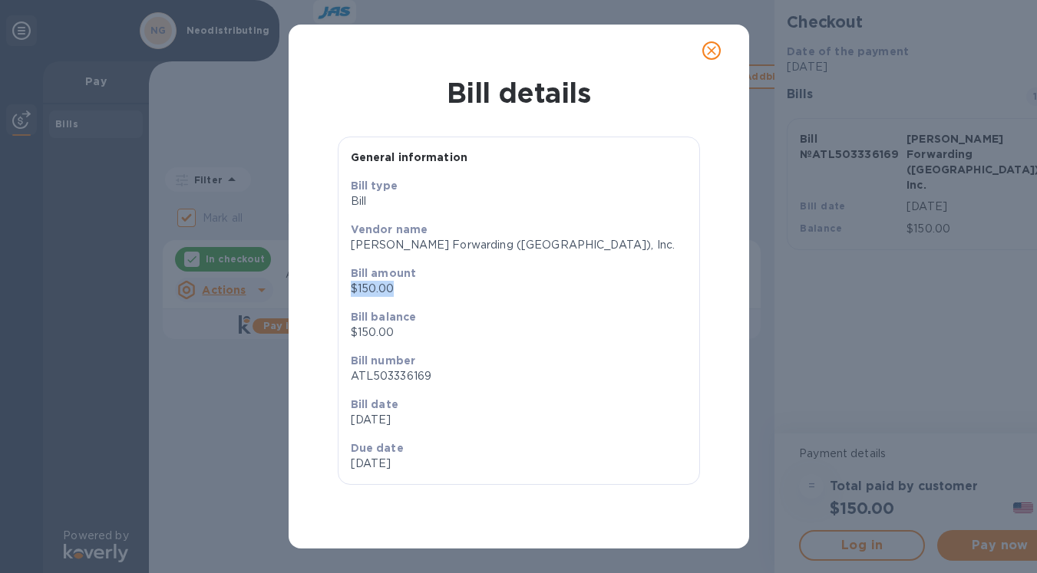
click at [705, 51] on icon "close" at bounding box center [711, 50] width 15 height 15
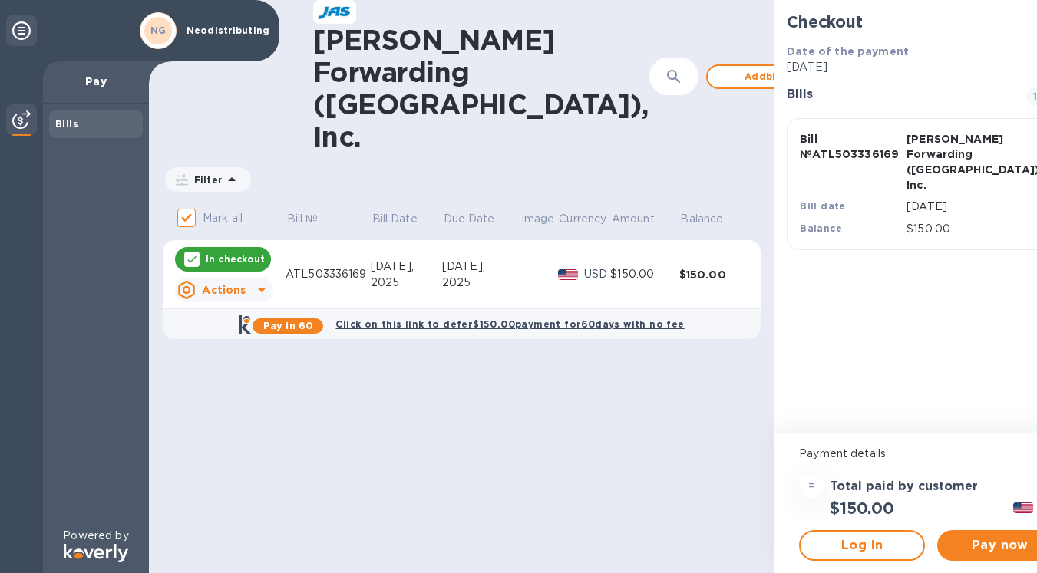
click at [226, 253] on p "In checkout" at bounding box center [235, 259] width 59 height 13
checkbox input "false"
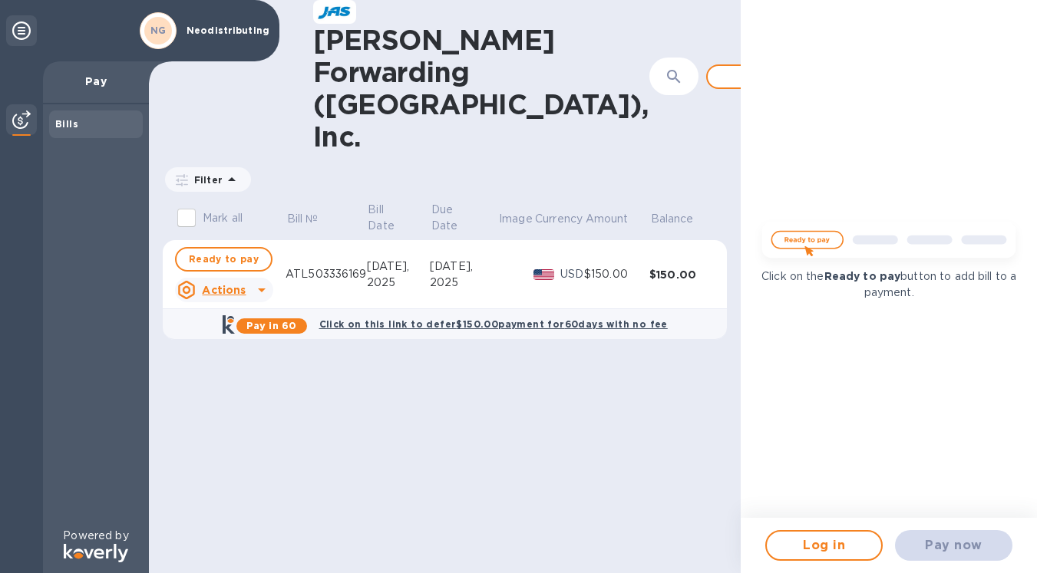
click at [259, 281] on icon at bounding box center [262, 290] width 18 height 18
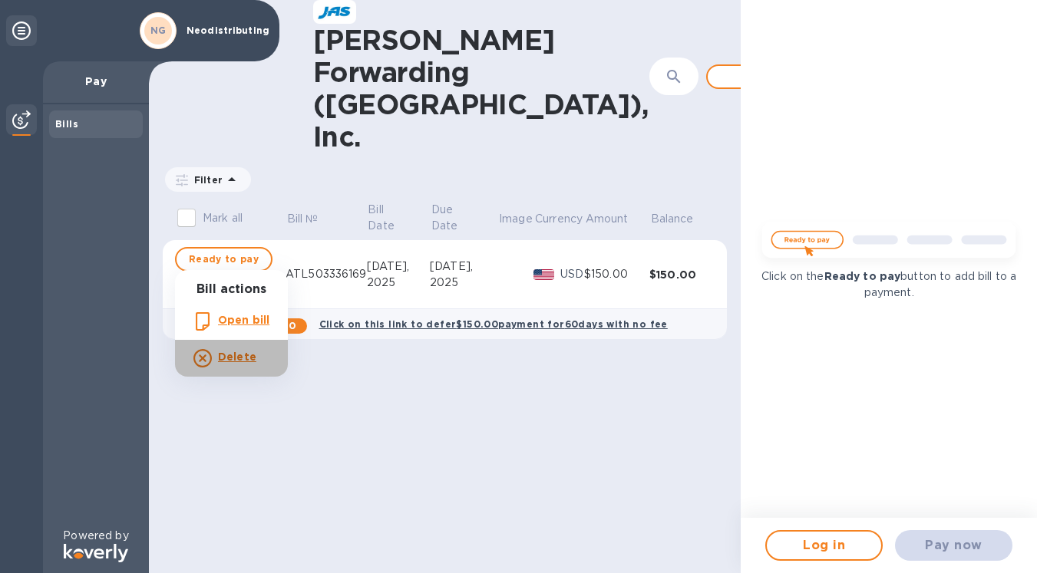
click at [203, 359] on icon at bounding box center [202, 358] width 18 height 18
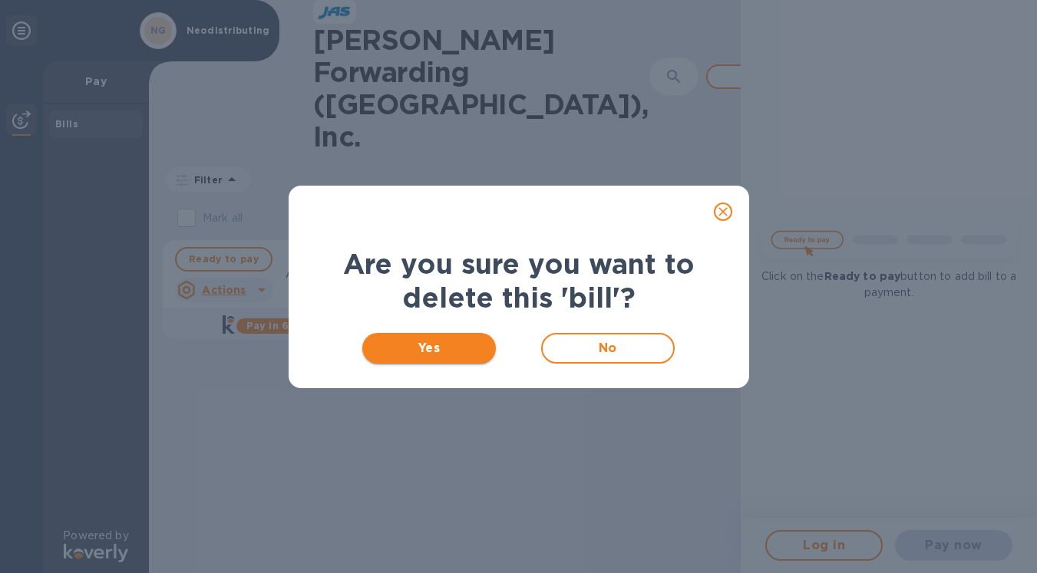
click at [444, 344] on span "Yes" at bounding box center [430, 348] width 110 height 18
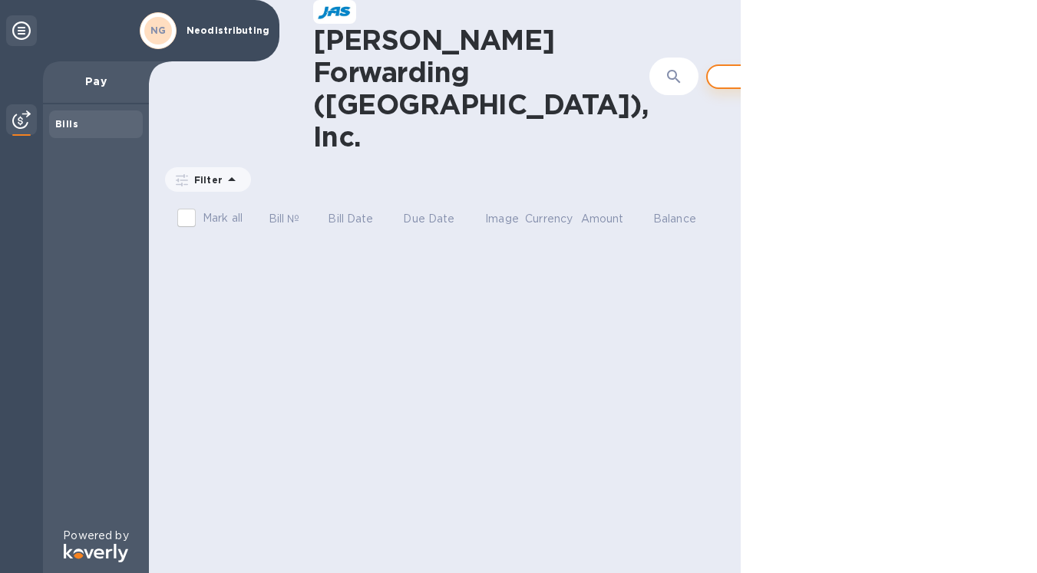
click at [720, 68] on span "Add bill" at bounding box center [764, 77] width 88 height 18
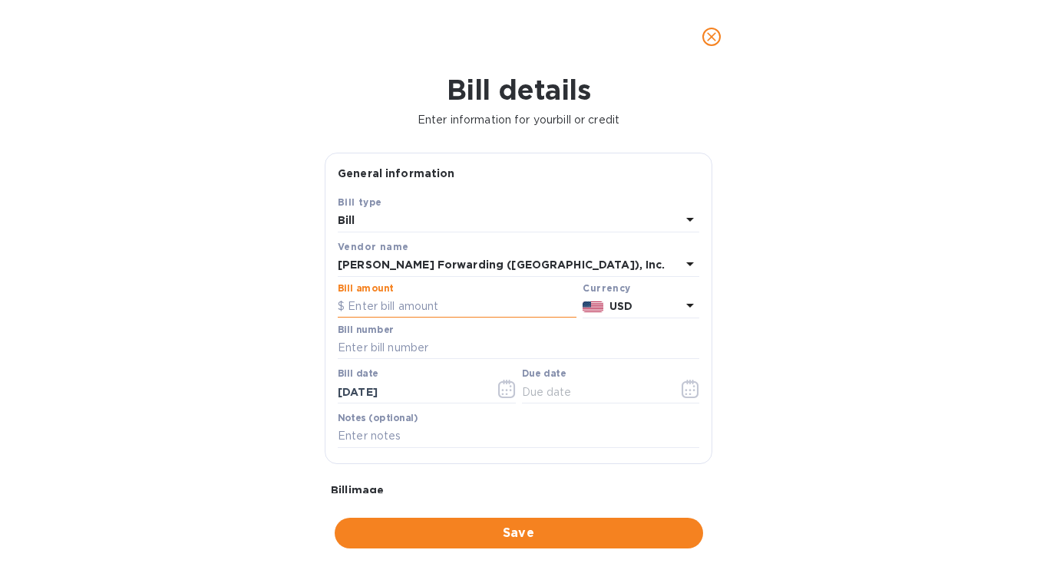
paste input "503,336,169"
type input "503,336,169"
drag, startPoint x: 426, startPoint y: 306, endPoint x: 323, endPoint y: 303, distance: 102.9
click at [306, 305] on div "Bill details Enter information for your bill or credit General information Save…" at bounding box center [518, 324] width 1037 height 500
click at [352, 345] on input "text" at bounding box center [519, 348] width 362 height 23
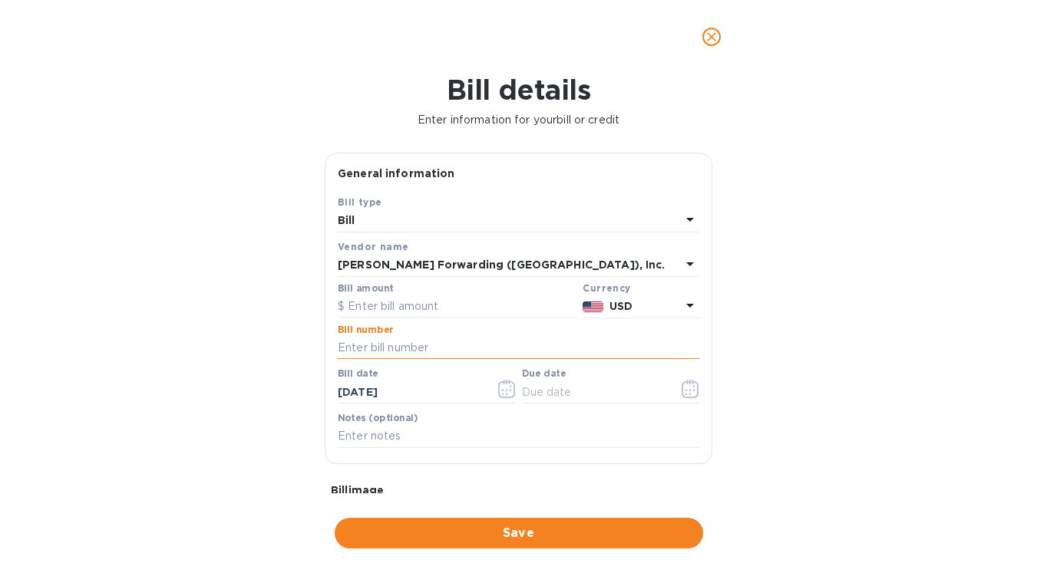
paste input "ATL503336169"
type input "ATL503336169"
click at [682, 387] on icon "button" at bounding box center [691, 388] width 18 height 18
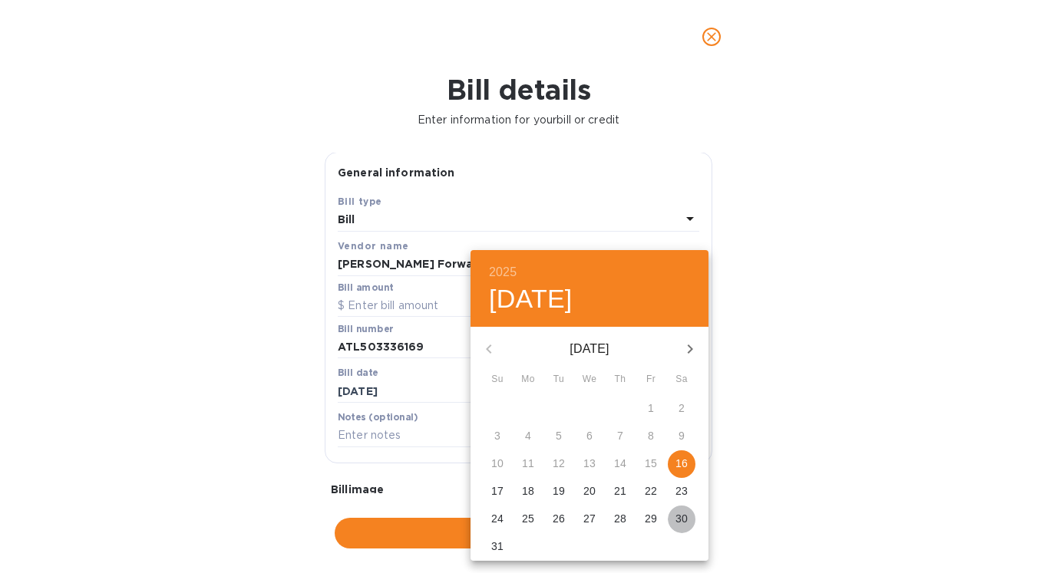
click at [677, 516] on p "30" at bounding box center [682, 518] width 12 height 15
type input "08/30/2025"
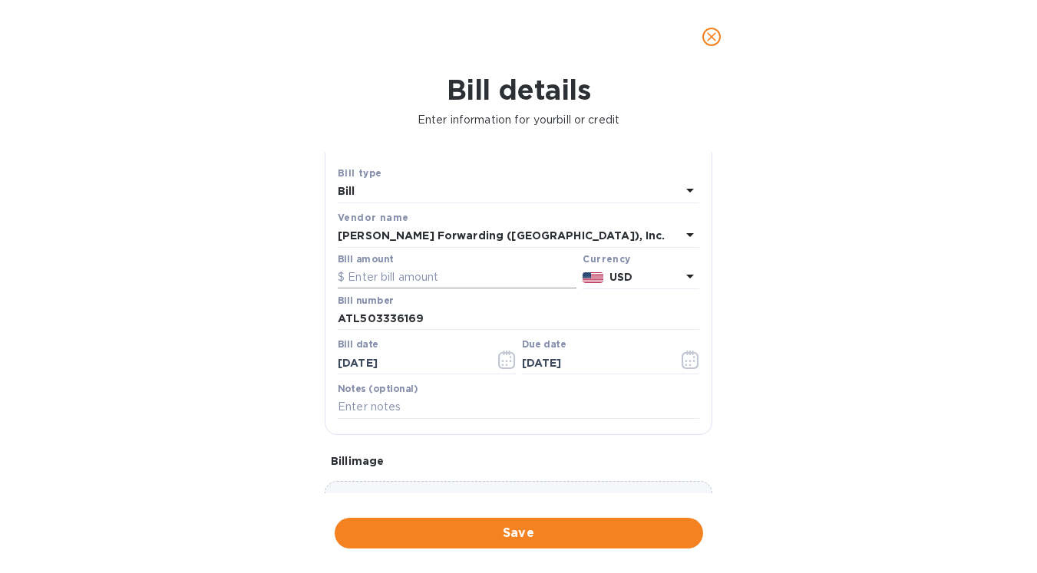
scroll to position [30, 0]
click at [346, 276] on input "text" at bounding box center [457, 277] width 239 height 23
type input "11,134.19"
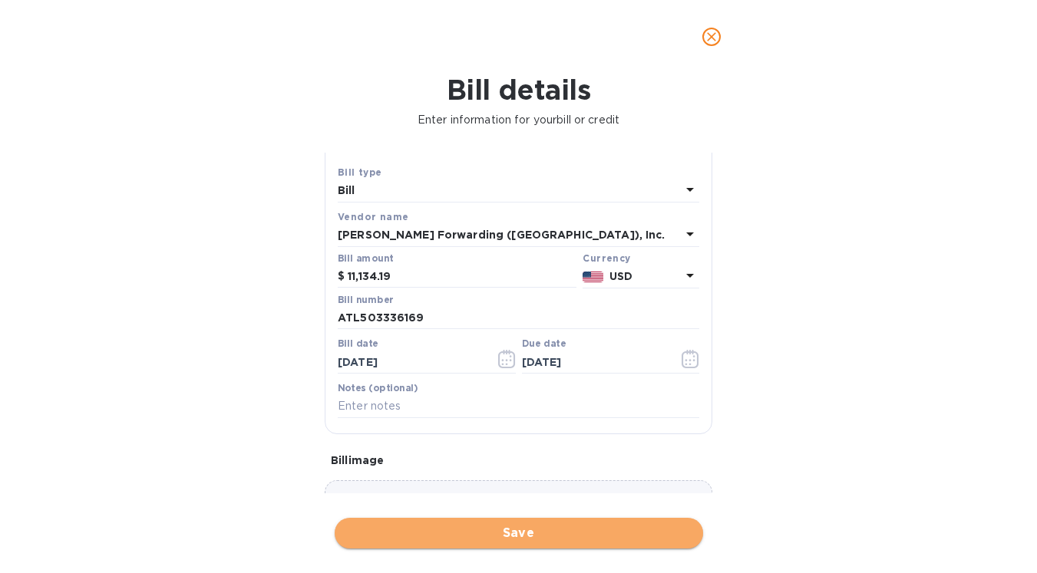
click at [515, 524] on span "Save" at bounding box center [519, 533] width 344 height 18
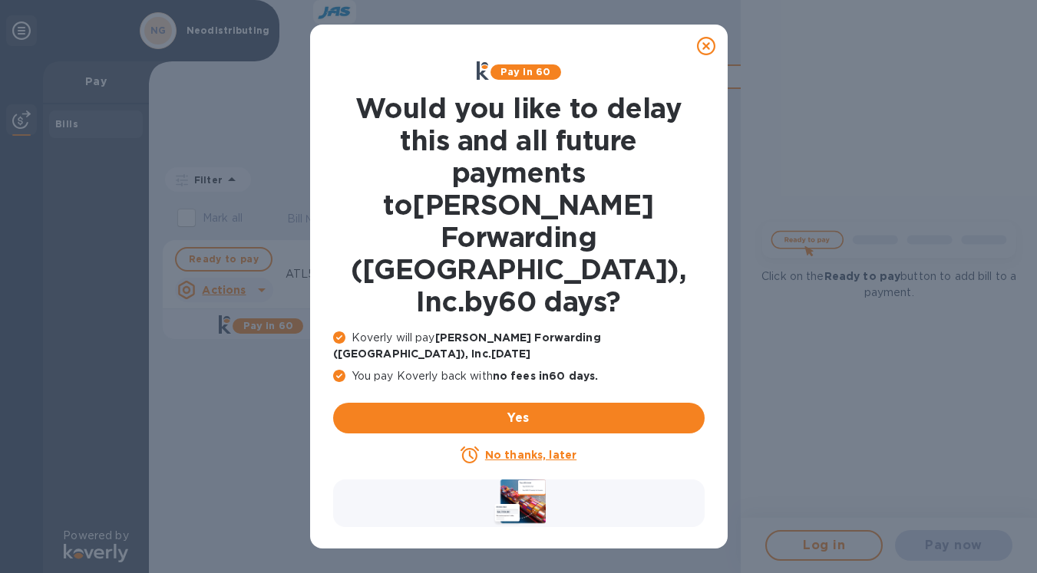
click at [521, 449] on u "No thanks, later" at bounding box center [530, 455] width 91 height 12
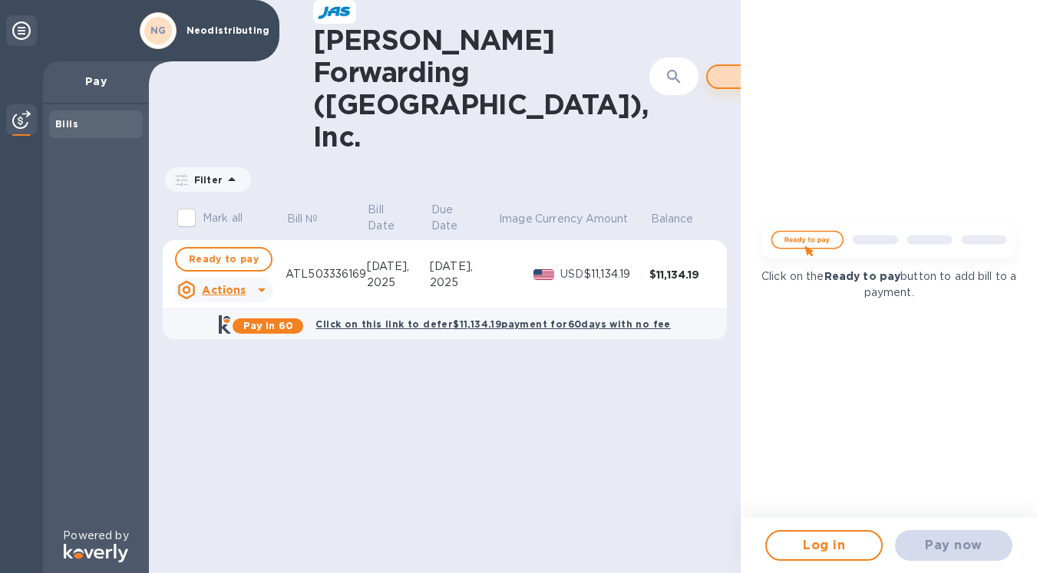
click at [720, 68] on span "Add bill" at bounding box center [764, 77] width 88 height 18
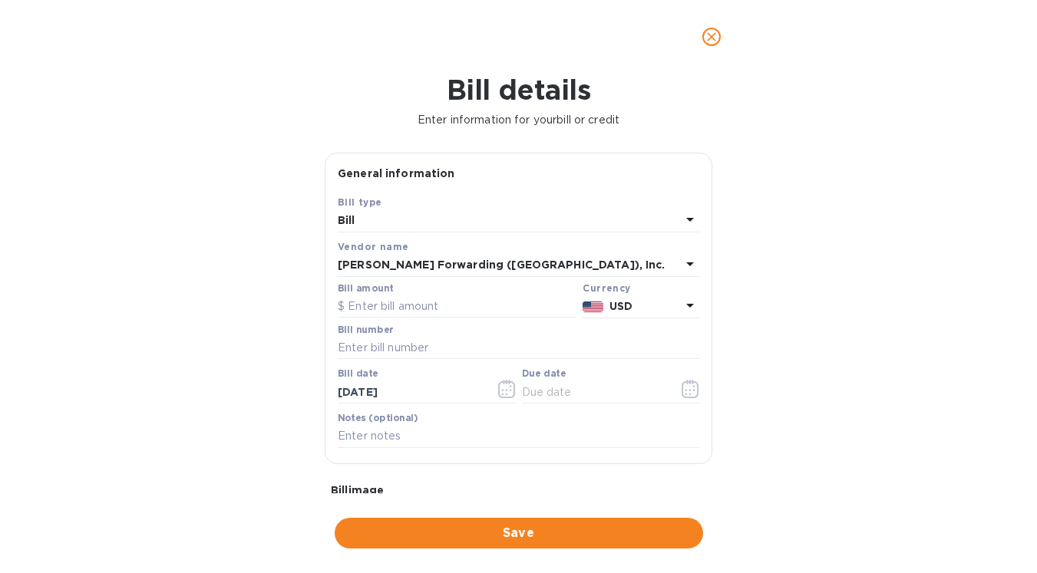
click at [686, 218] on icon at bounding box center [690, 220] width 8 height 4
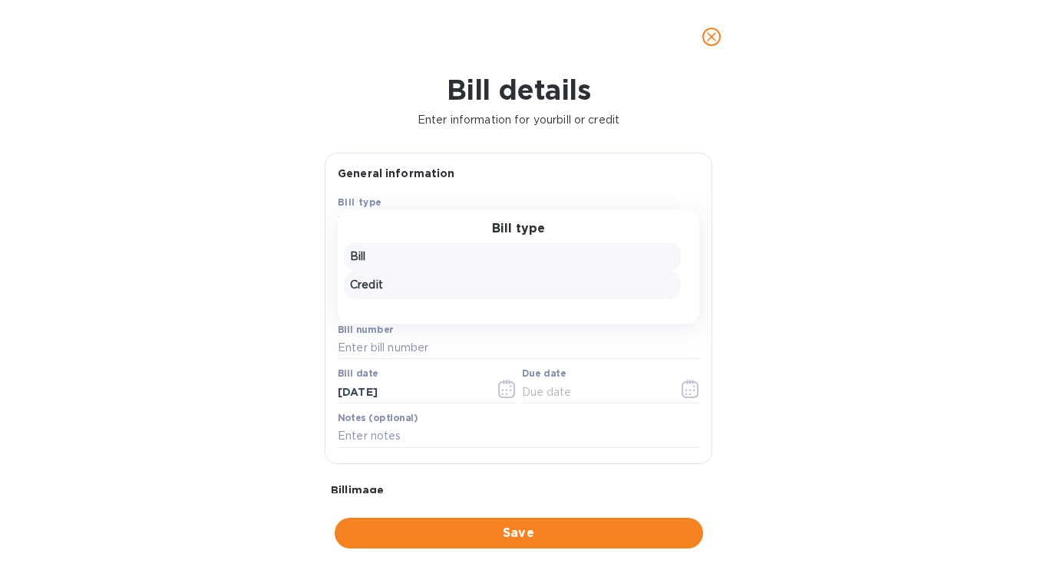
click at [362, 285] on p "Credit" at bounding box center [512, 285] width 325 height 16
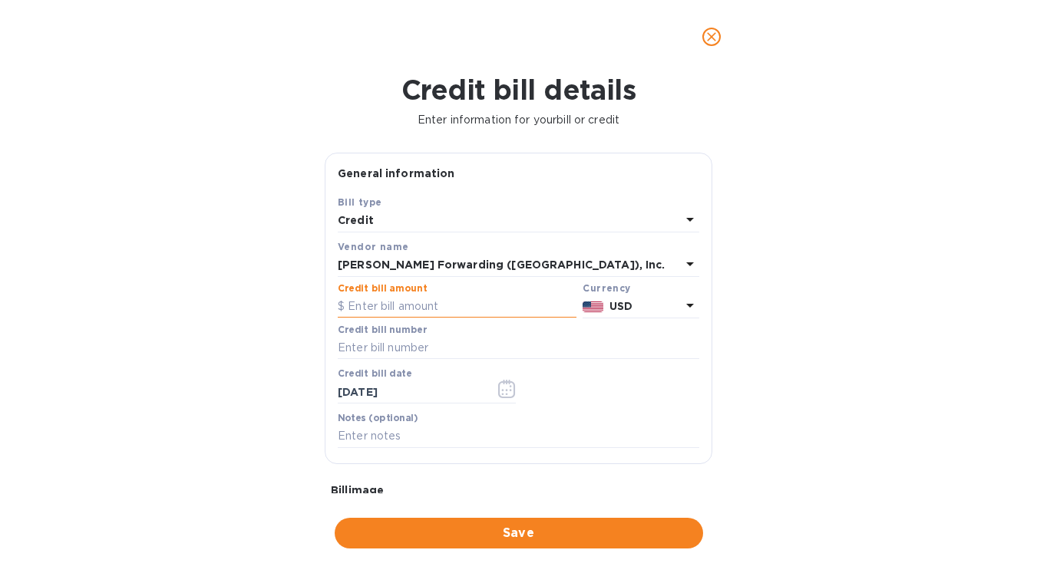
click at [349, 311] on input "text" at bounding box center [457, 307] width 239 height 23
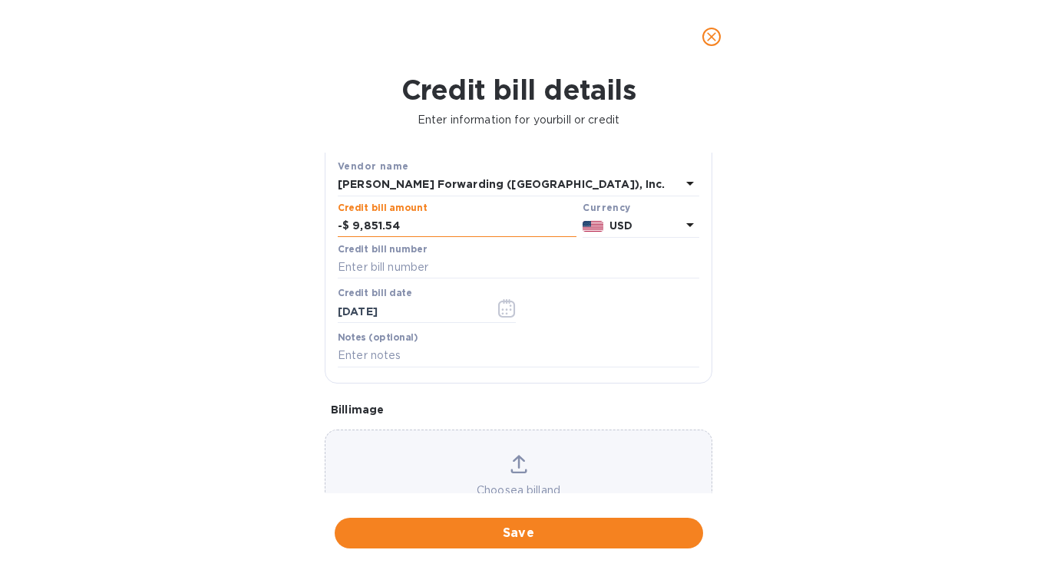
scroll to position [84, 0]
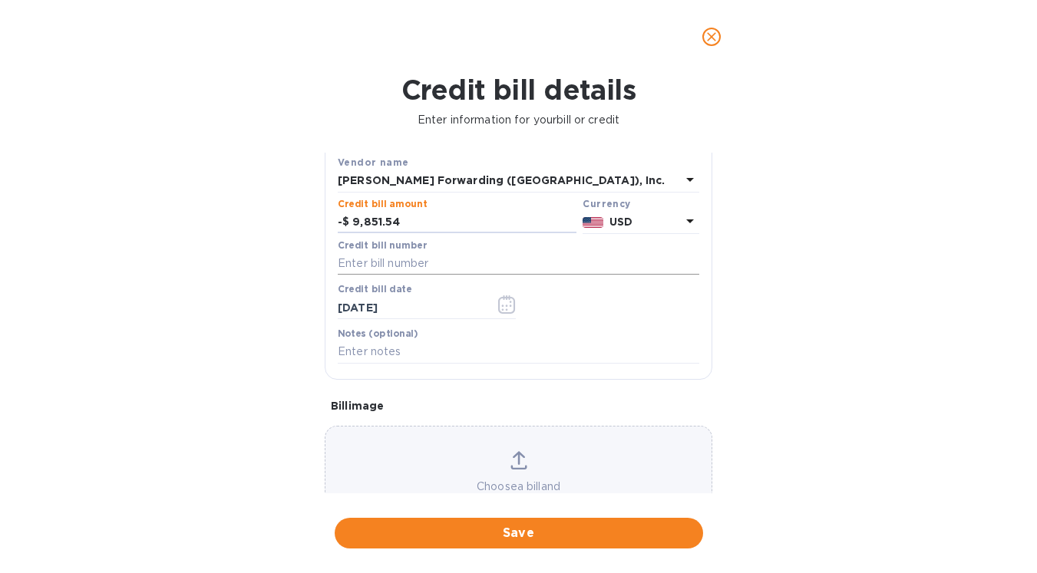
type input "9,851.54"
click at [364, 263] on input "text" at bounding box center [519, 264] width 362 height 23
paste input "ATL500764393"
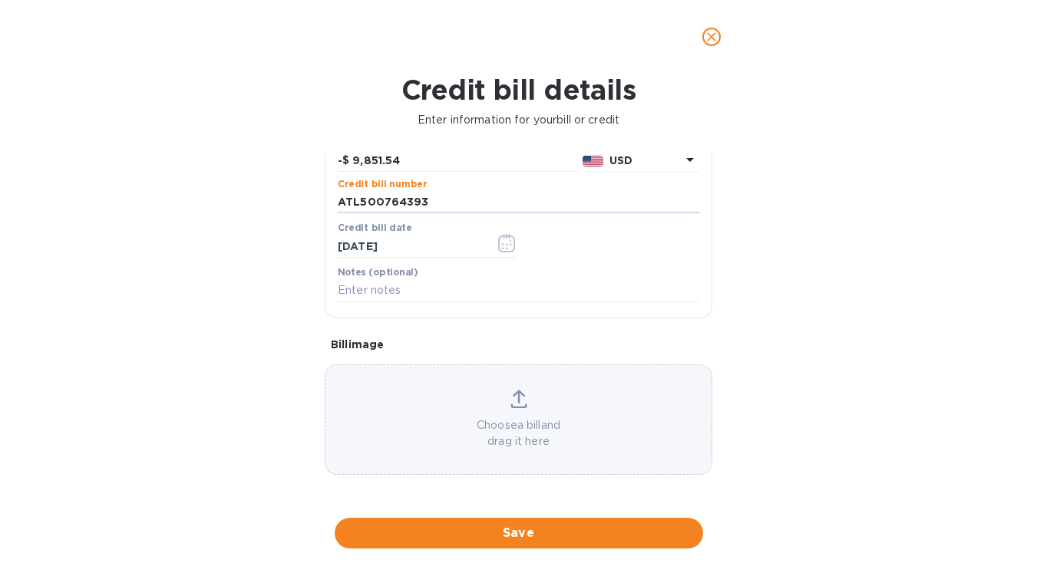
scroll to position [157, 0]
type input "ATL500764393"
click at [504, 524] on span "Save" at bounding box center [519, 533] width 344 height 18
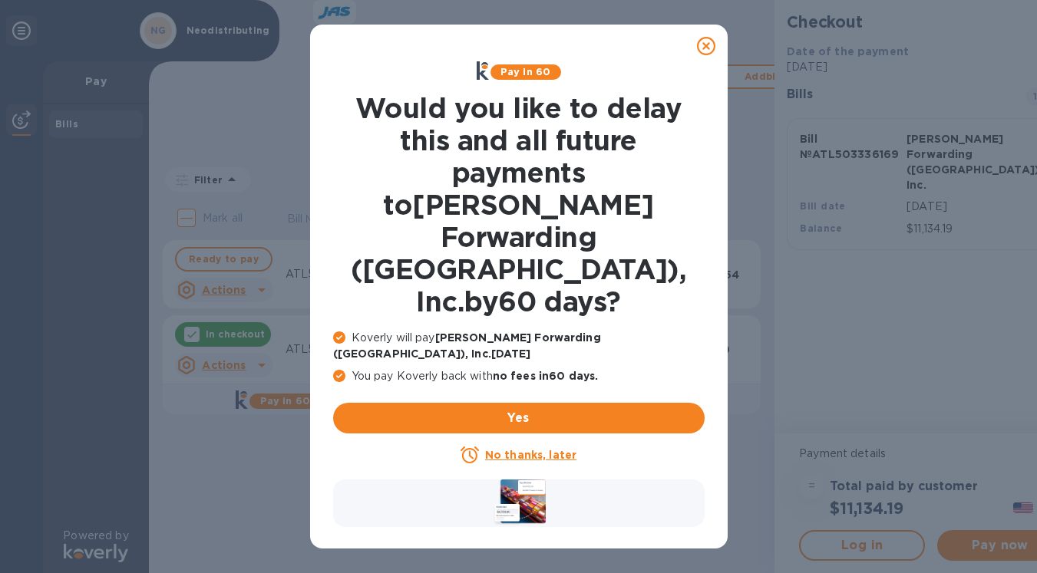
click at [512, 449] on u "No thanks, later" at bounding box center [530, 455] width 91 height 12
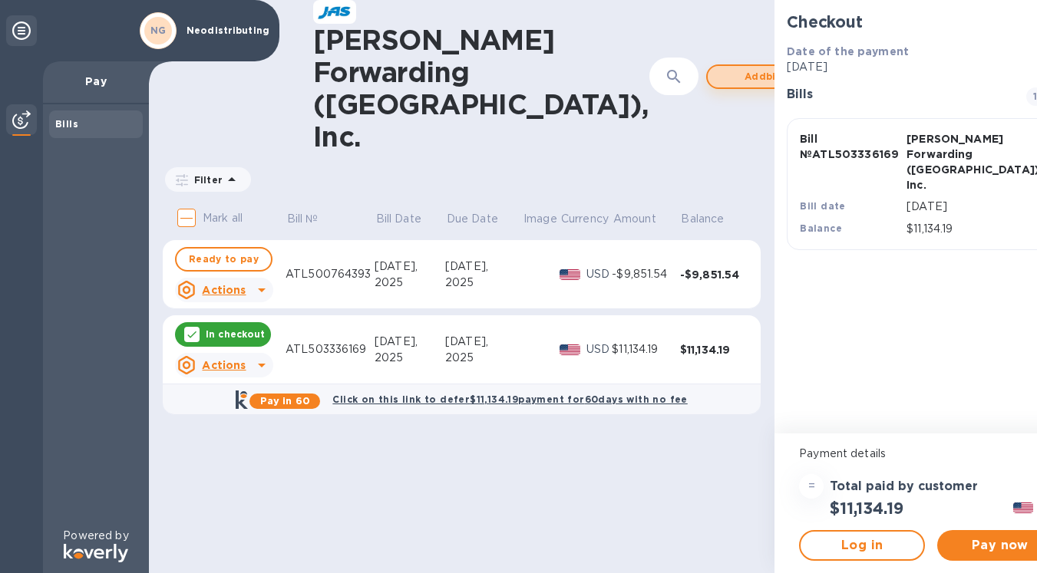
click at [720, 68] on span "Add bill" at bounding box center [764, 77] width 88 height 18
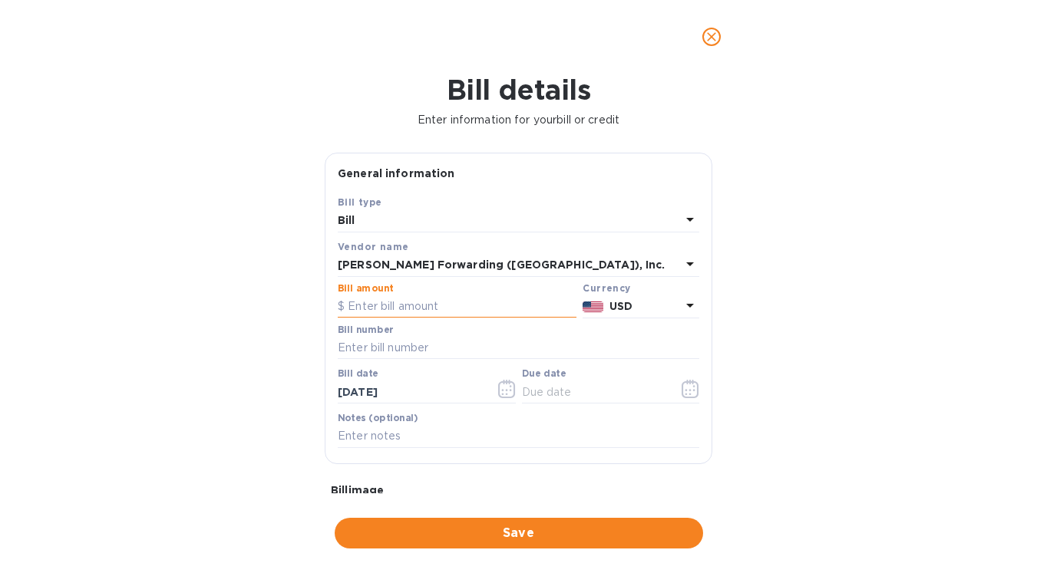
click at [352, 306] on input "text" at bounding box center [457, 307] width 239 height 23
type input "150"
click at [362, 348] on input "text" at bounding box center [519, 348] width 362 height 23
paste input "ATL503334183"
type input "ATL503334183"
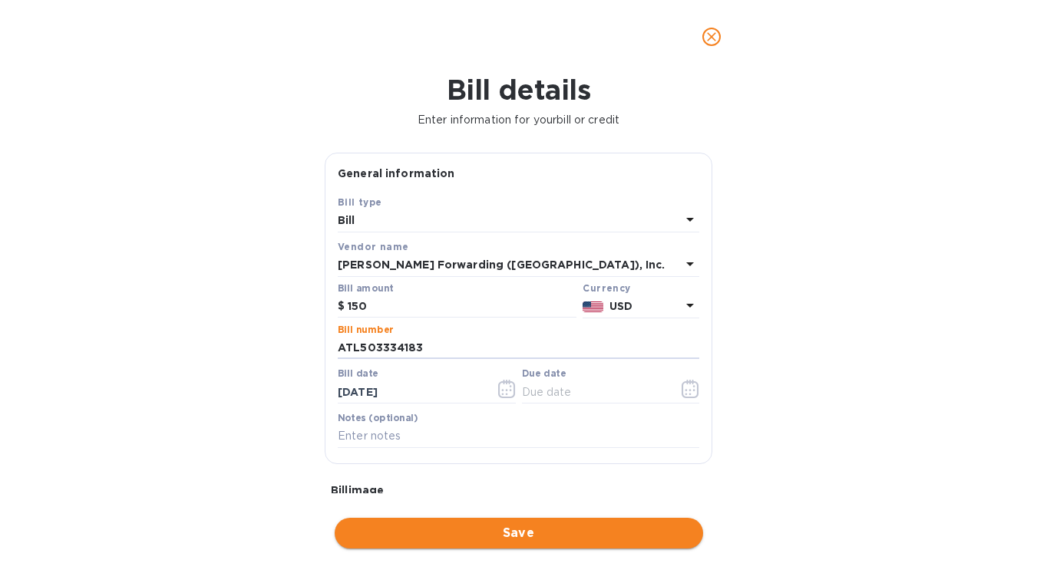
click at [499, 524] on span "Save" at bounding box center [519, 533] width 344 height 18
drag, startPoint x: 553, startPoint y: 391, endPoint x: 534, endPoint y: 399, distance: 20.3
click at [547, 392] on input "text" at bounding box center [594, 392] width 145 height 23
click at [682, 388] on icon "button" at bounding box center [691, 389] width 18 height 18
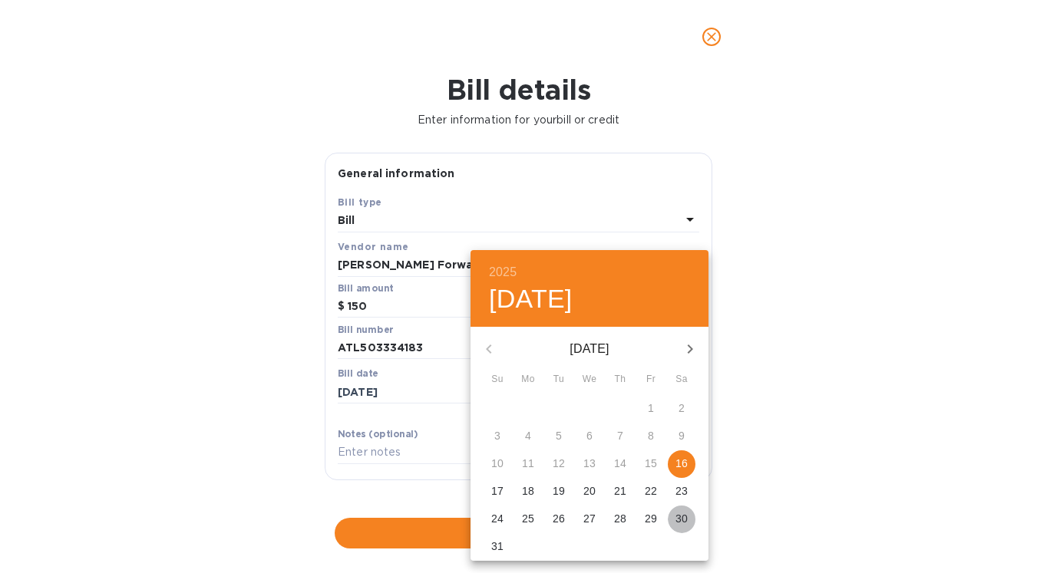
click at [676, 520] on p "30" at bounding box center [682, 518] width 12 height 15
type input "08/30/2025"
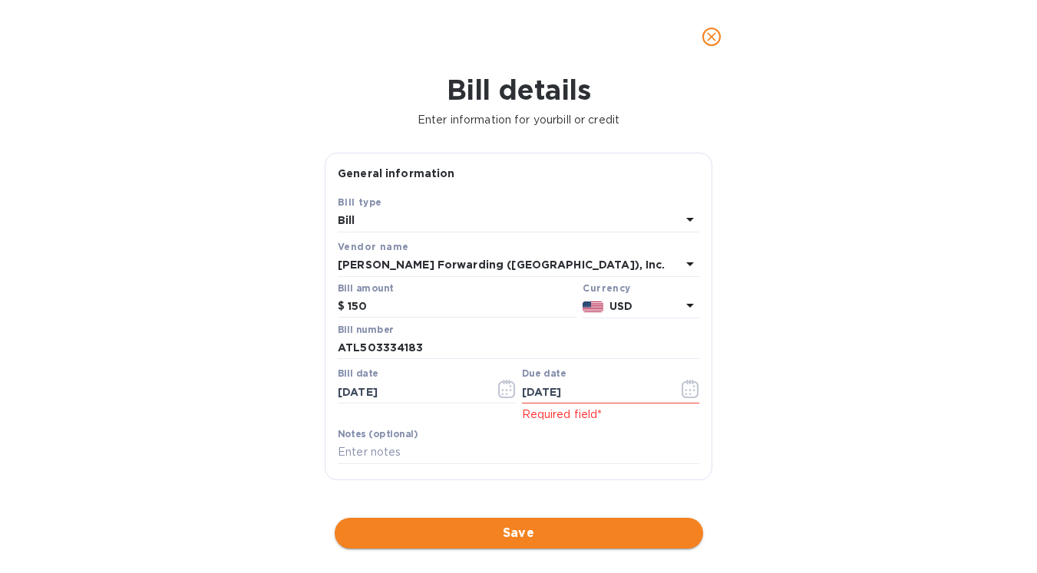
click at [520, 524] on span "Save" at bounding box center [519, 533] width 344 height 18
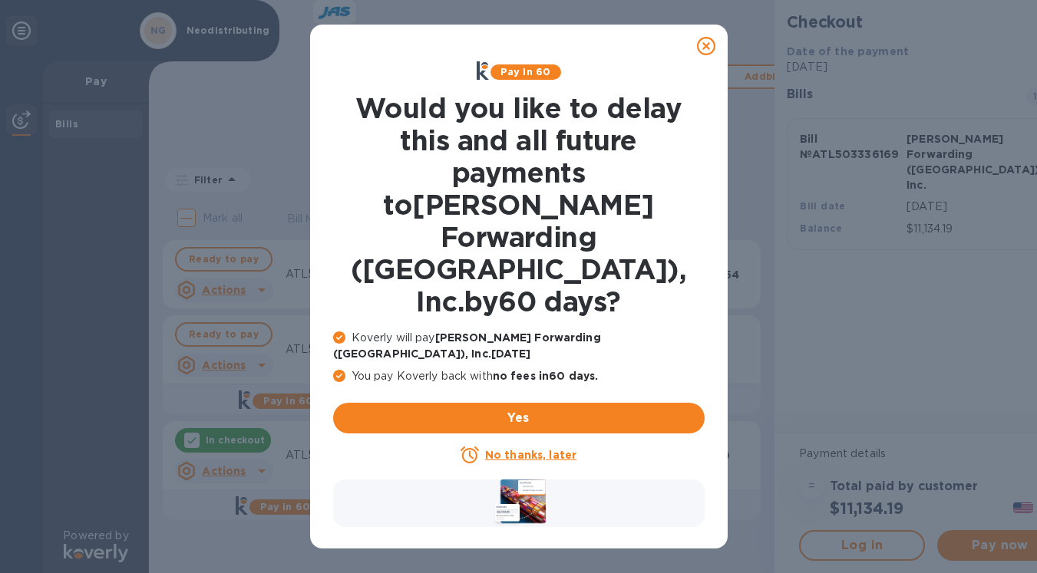
click at [539, 449] on u "No thanks, later" at bounding box center [530, 455] width 91 height 12
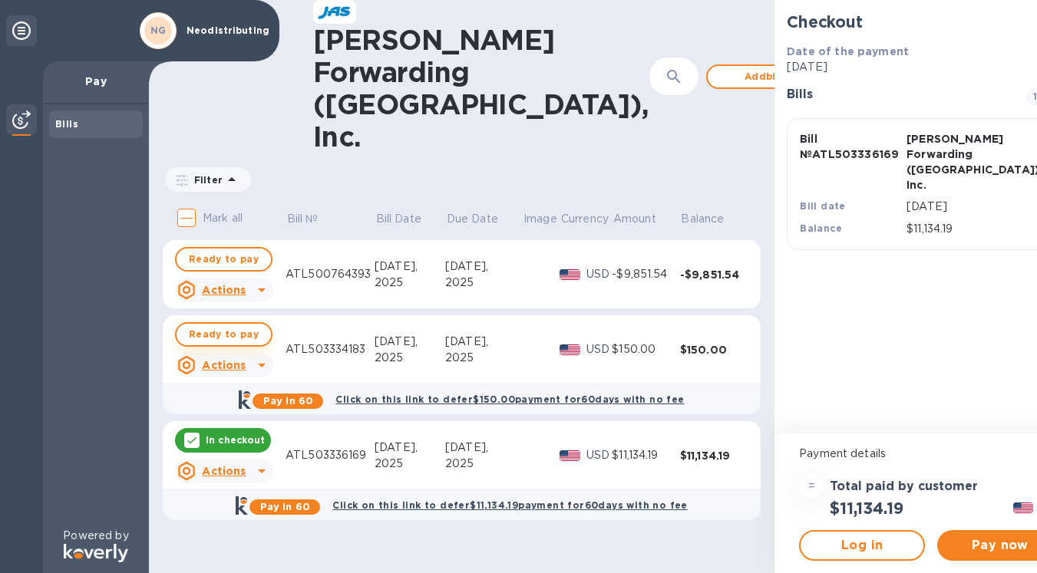
click at [213, 325] on span "Ready to pay" at bounding box center [224, 334] width 70 height 18
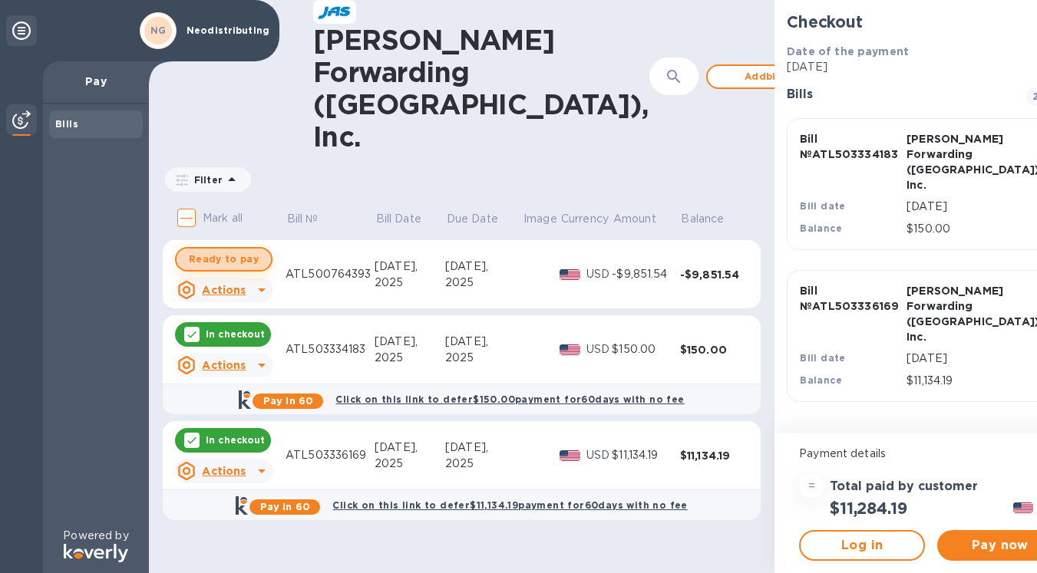
click at [222, 250] on span "Ready to pay" at bounding box center [224, 259] width 70 height 18
checkbox input "true"
click at [974, 546] on span "Pay now" at bounding box center [1000, 546] width 101 height 18
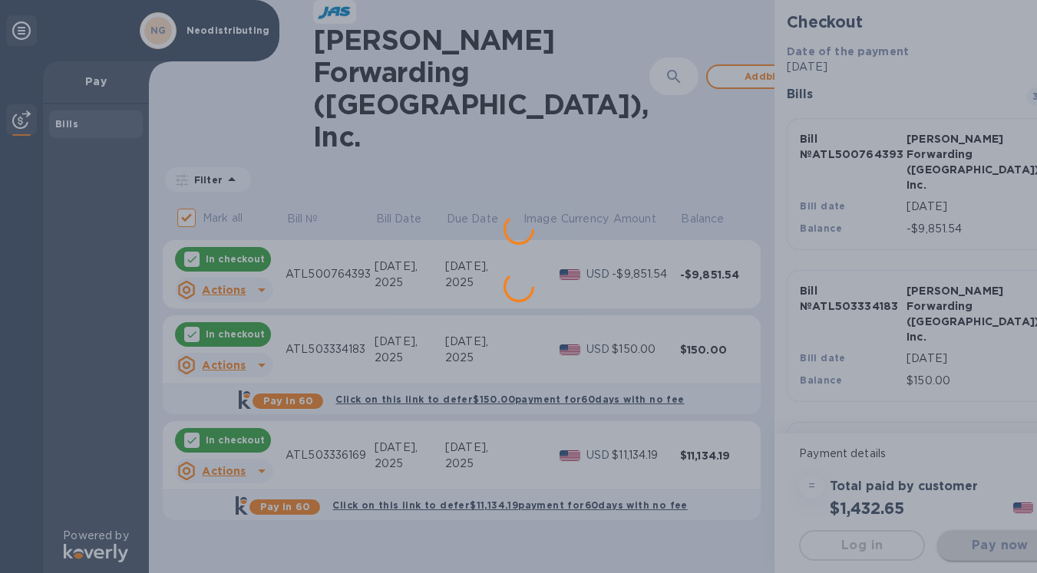
scroll to position [0, 0]
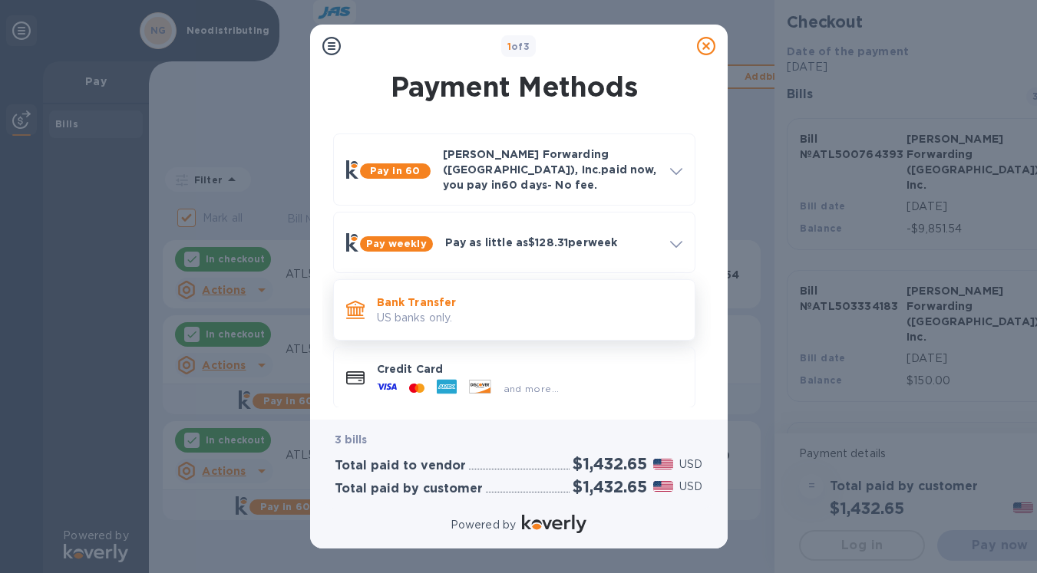
click at [414, 295] on p "Bank Transfer" at bounding box center [530, 302] width 306 height 15
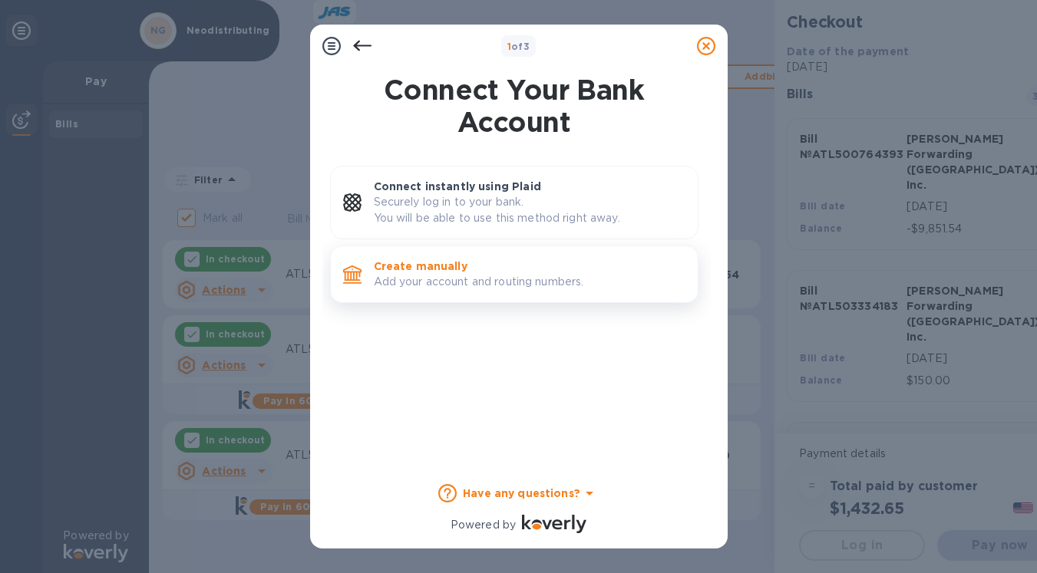
click at [416, 279] on p "Add your account and routing numbers." at bounding box center [530, 282] width 312 height 16
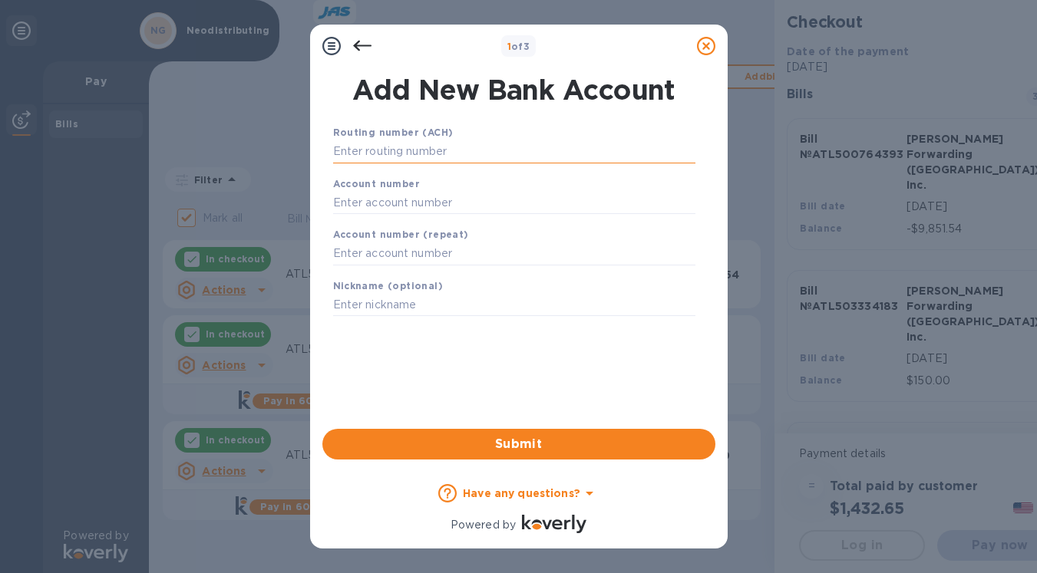
click at [382, 150] on input "text" at bounding box center [514, 151] width 362 height 23
click at [383, 151] on input "text" at bounding box center [514, 151] width 362 height 23
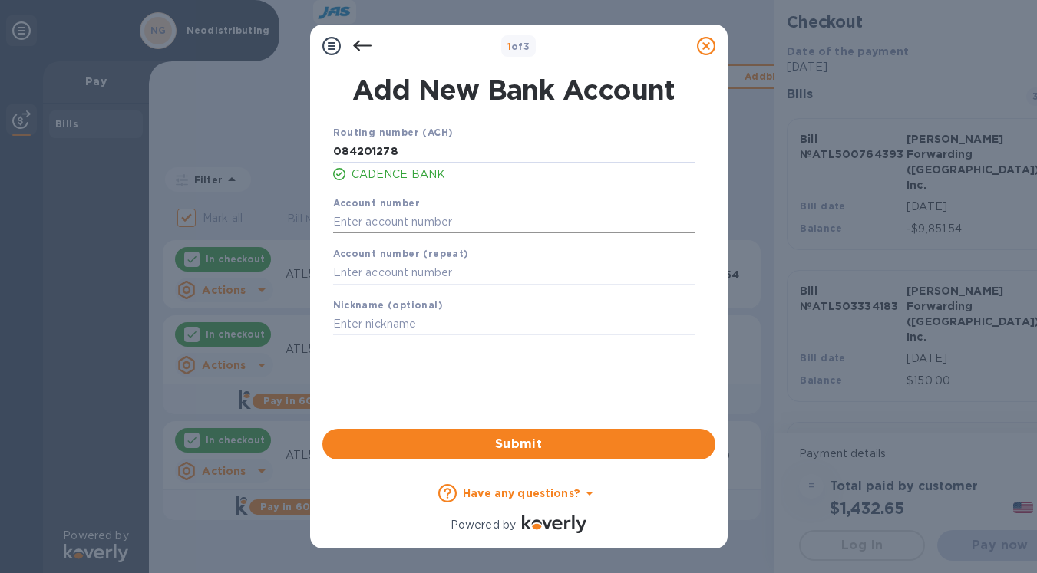
type input "084201278"
click at [342, 223] on input "text" at bounding box center [514, 221] width 362 height 23
type input "1000130466"
click at [343, 275] on input "text" at bounding box center [514, 273] width 362 height 23
type input "1000130466"
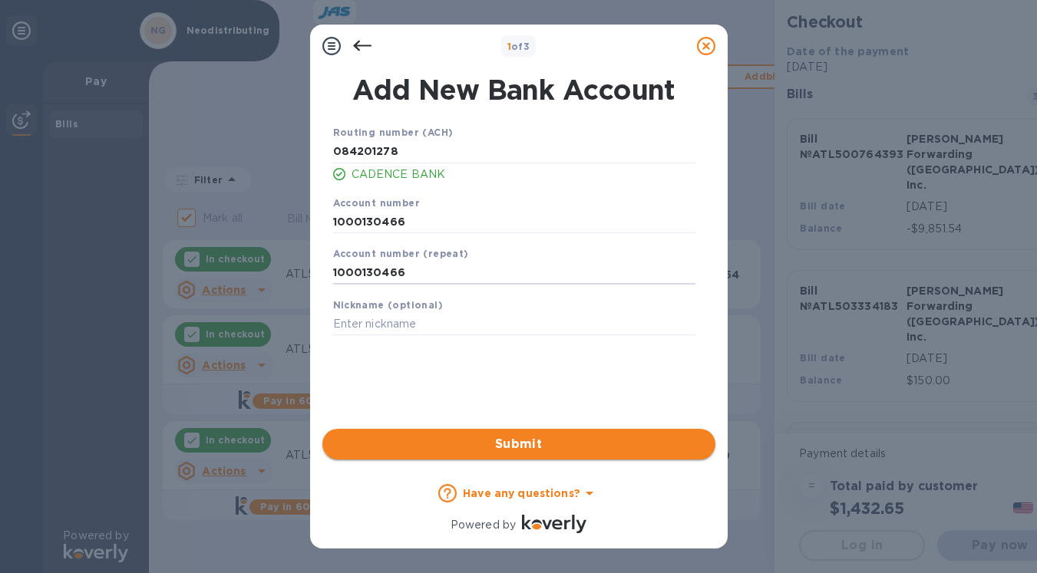
click at [531, 440] on span "Submit" at bounding box center [519, 444] width 368 height 18
